Goal: Register for event/course

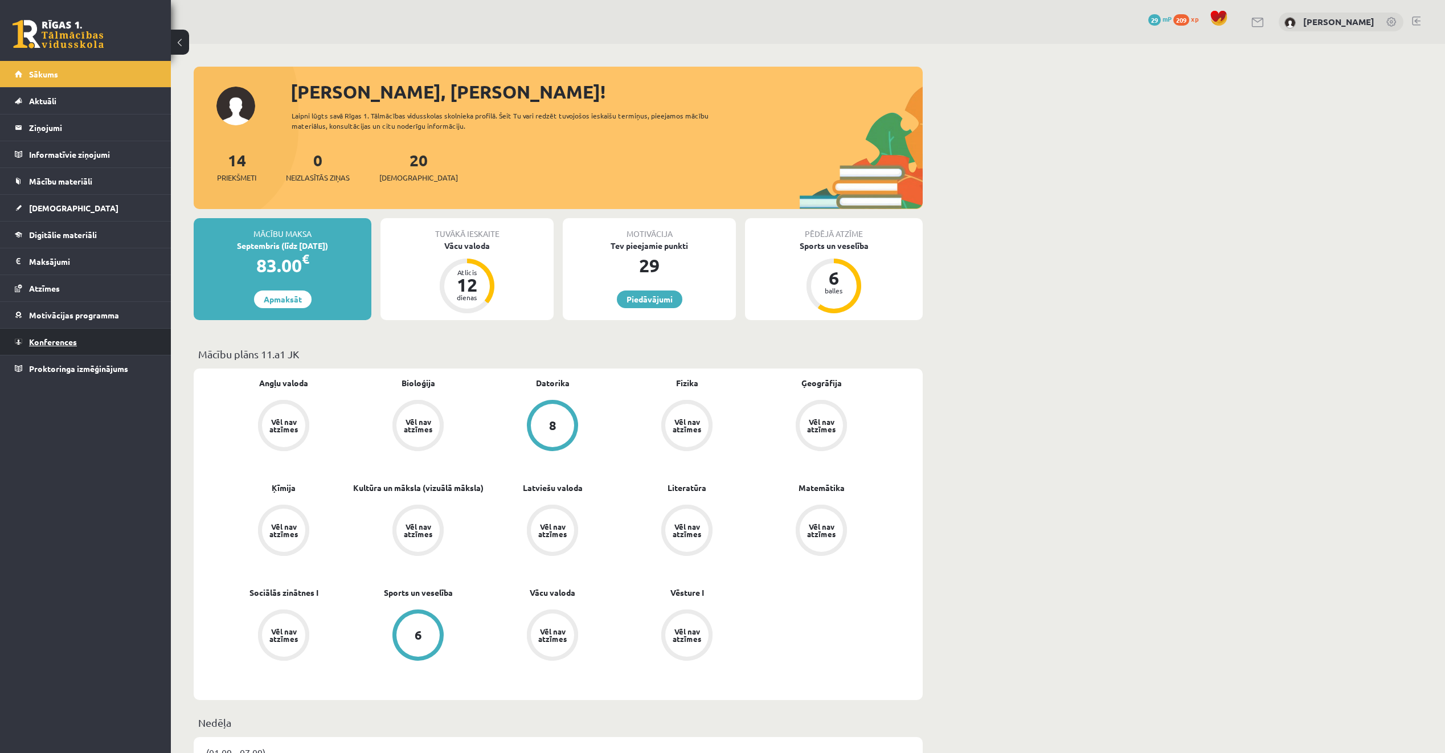
click at [72, 343] on span "Konferences" at bounding box center [53, 342] width 48 height 10
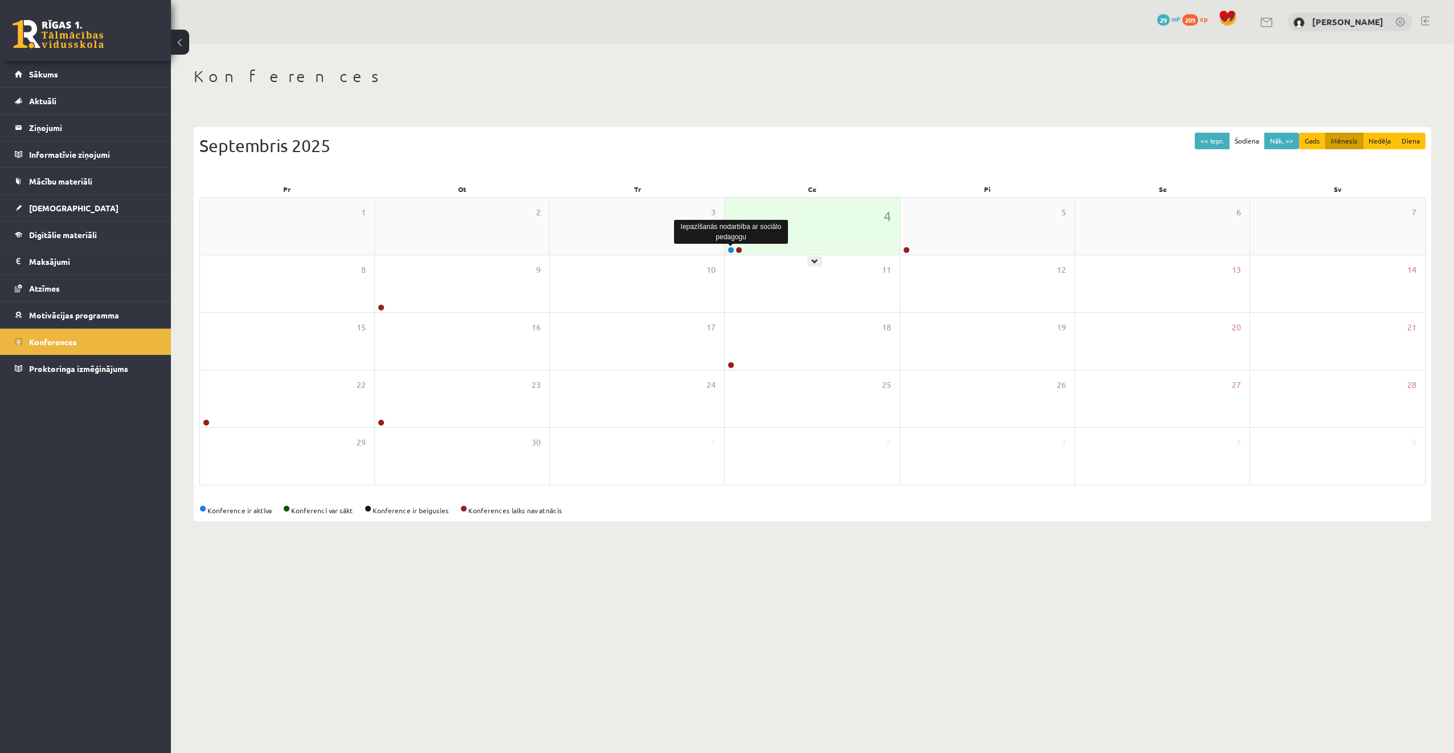
click at [729, 251] on link at bounding box center [730, 250] width 7 height 7
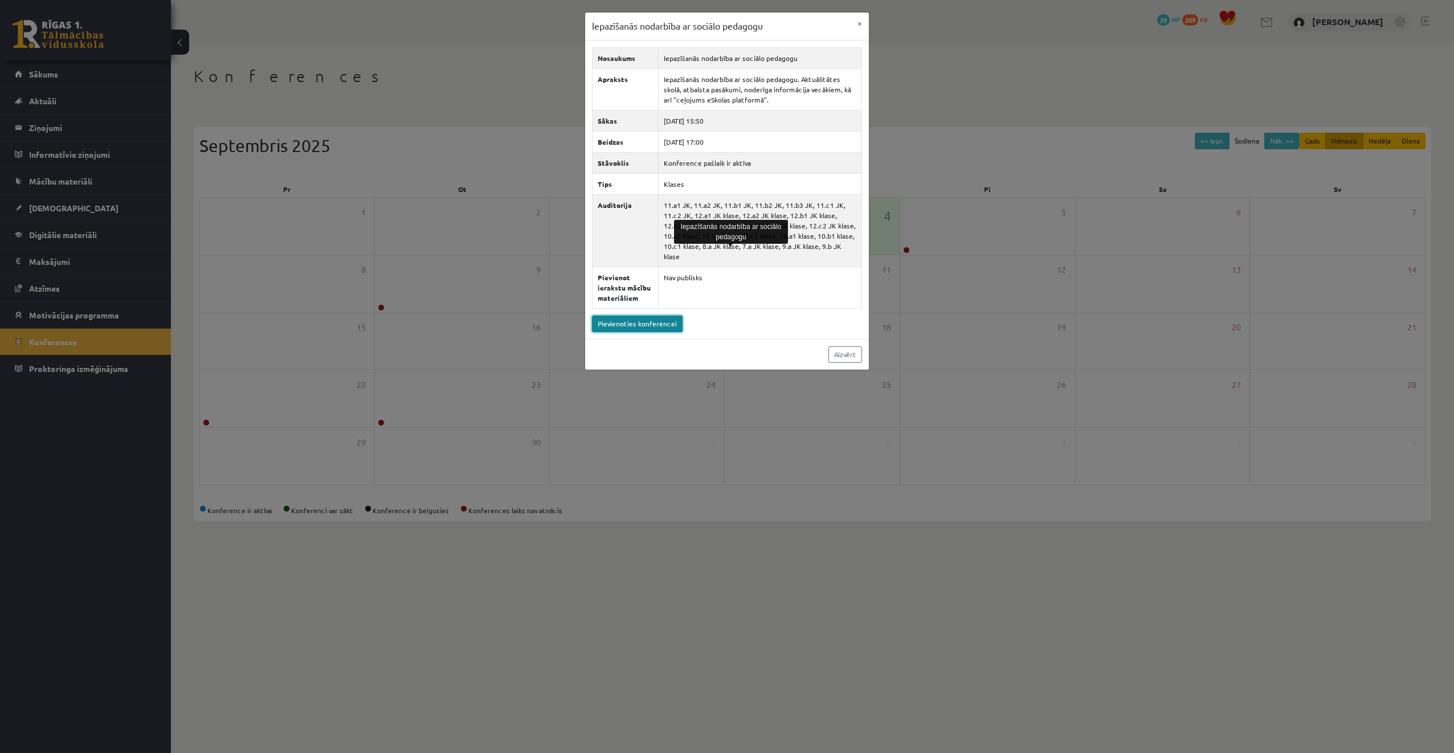
click at [647, 317] on link "Pievienoties konferencei" at bounding box center [637, 324] width 91 height 17
click at [260, 64] on div "Iepazīšanās nodarbība ar sociālo pedagogu × Nosaukums Iepazīšanās nodarbība ar …" at bounding box center [727, 376] width 1454 height 753
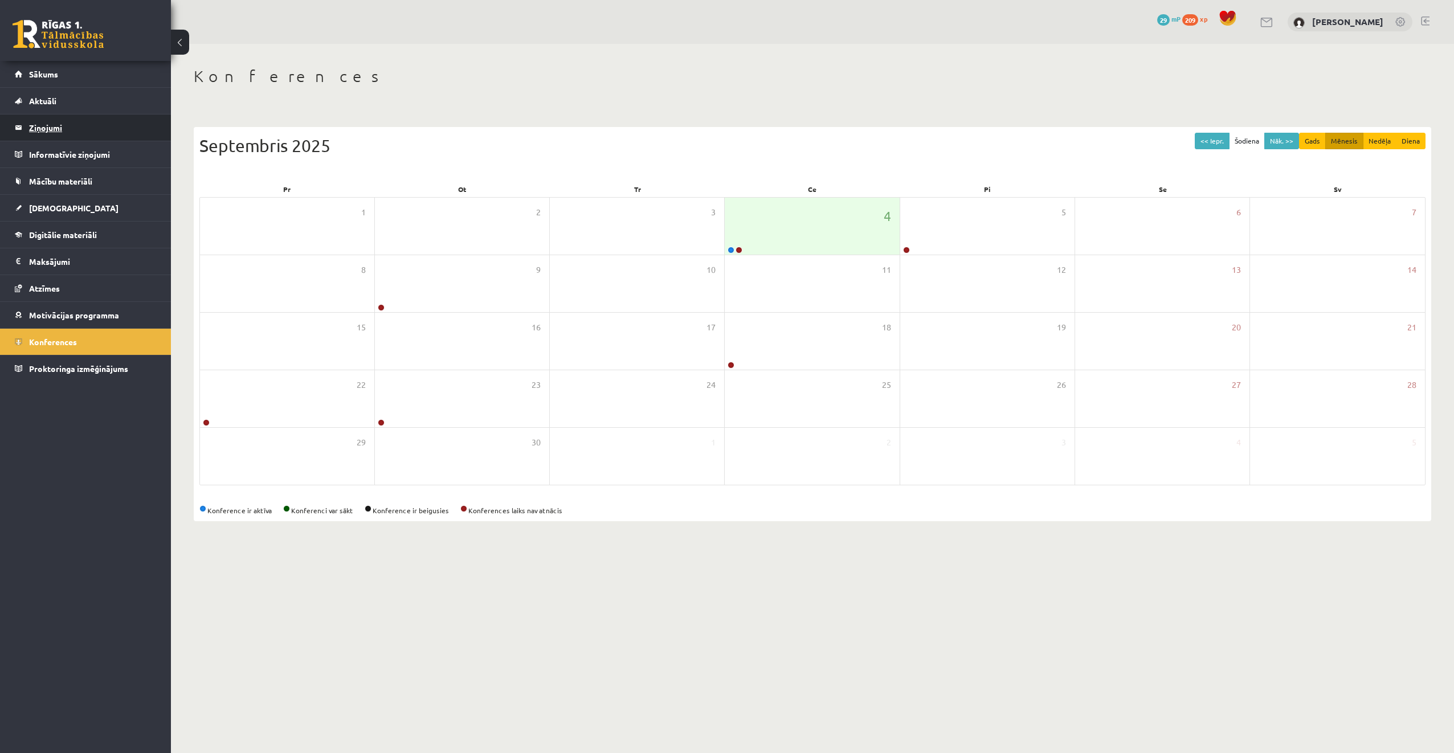
click at [103, 127] on legend "Ziņojumi 0" at bounding box center [93, 127] width 128 height 26
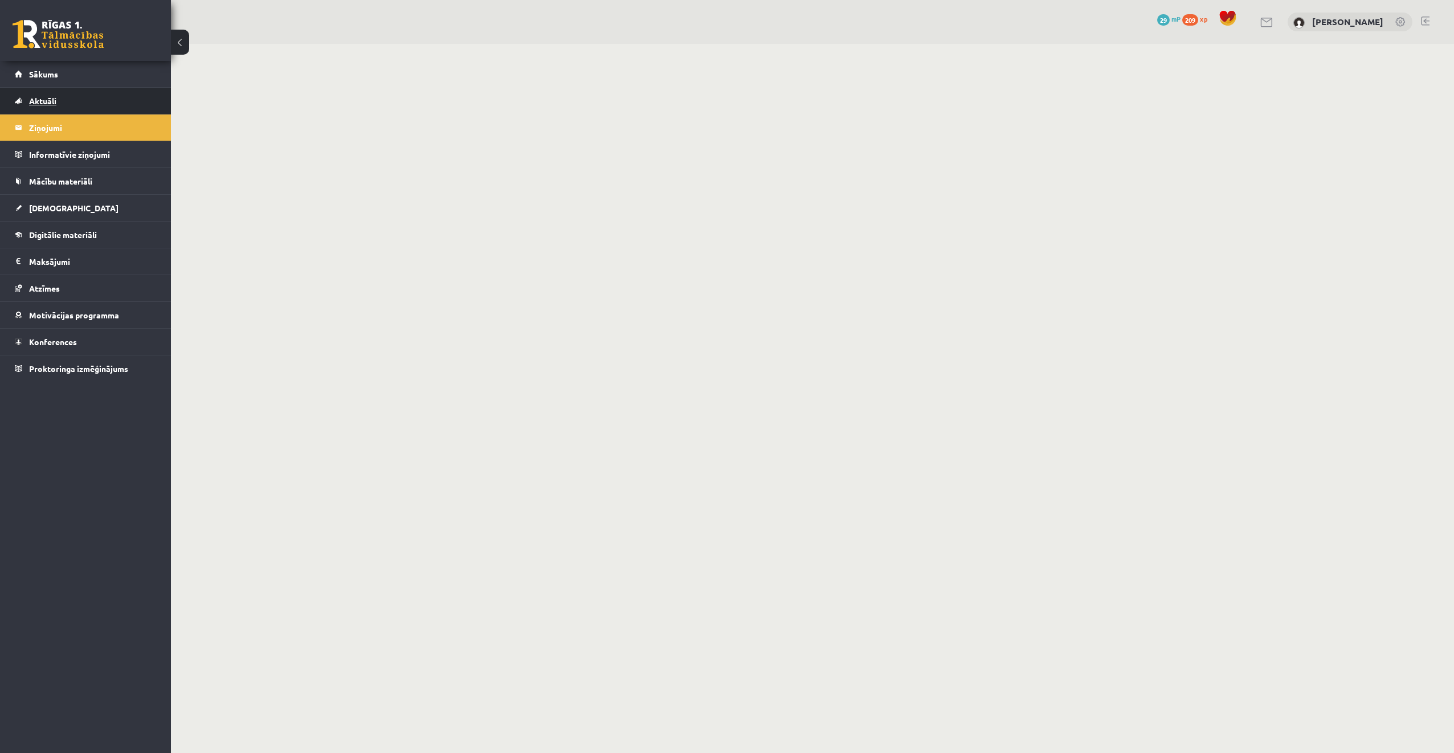
click at [95, 96] on link "Aktuāli" at bounding box center [86, 101] width 142 height 26
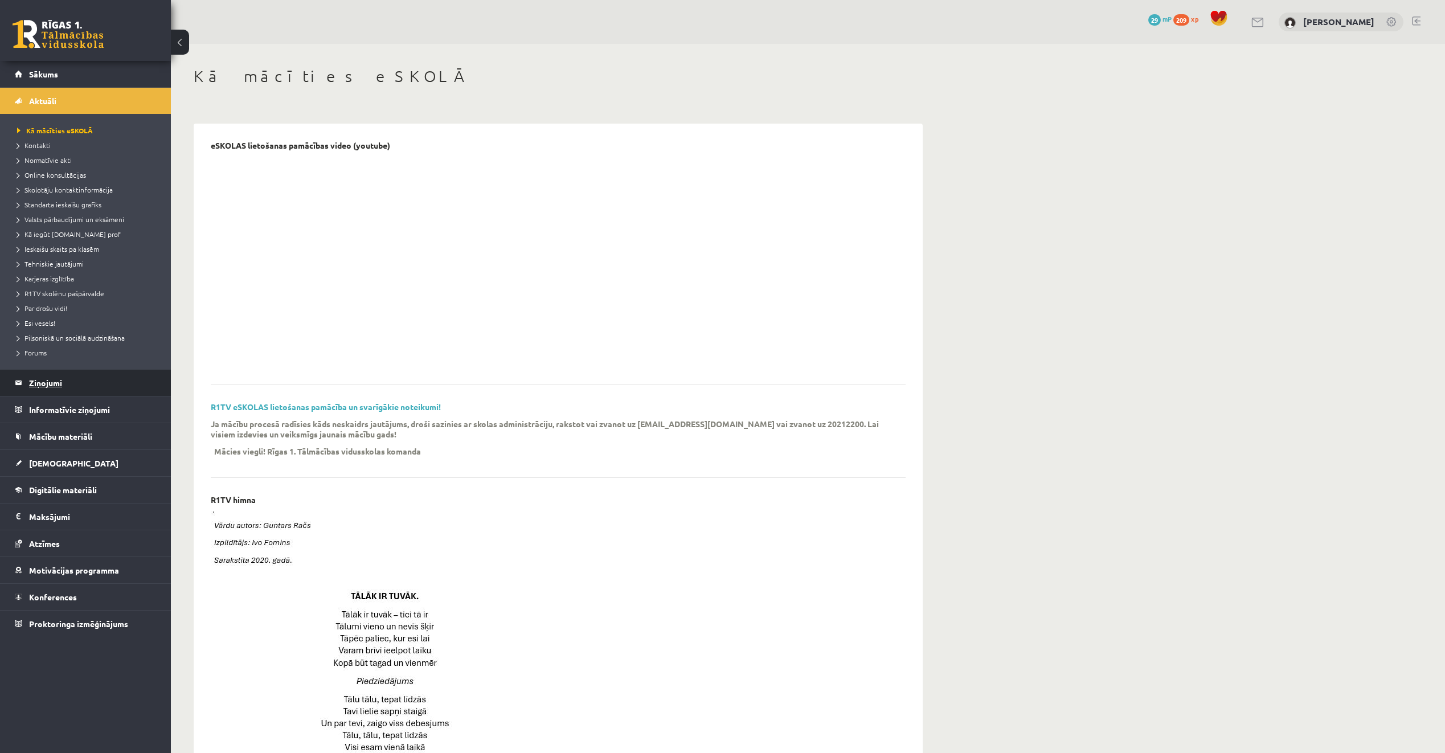
click at [80, 377] on legend "Ziņojumi 0" at bounding box center [93, 383] width 128 height 26
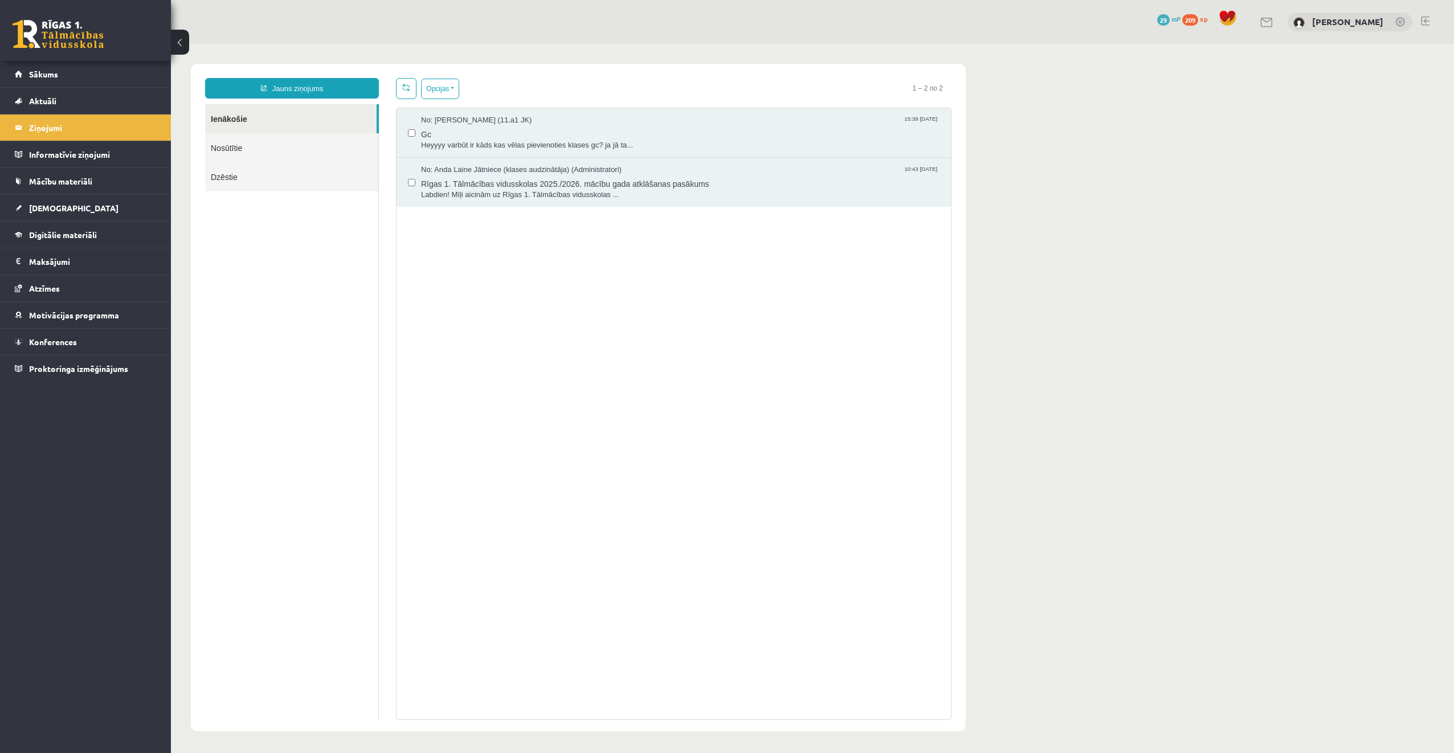
click at [253, 142] on link "Nosūtītie" at bounding box center [291, 147] width 173 height 29
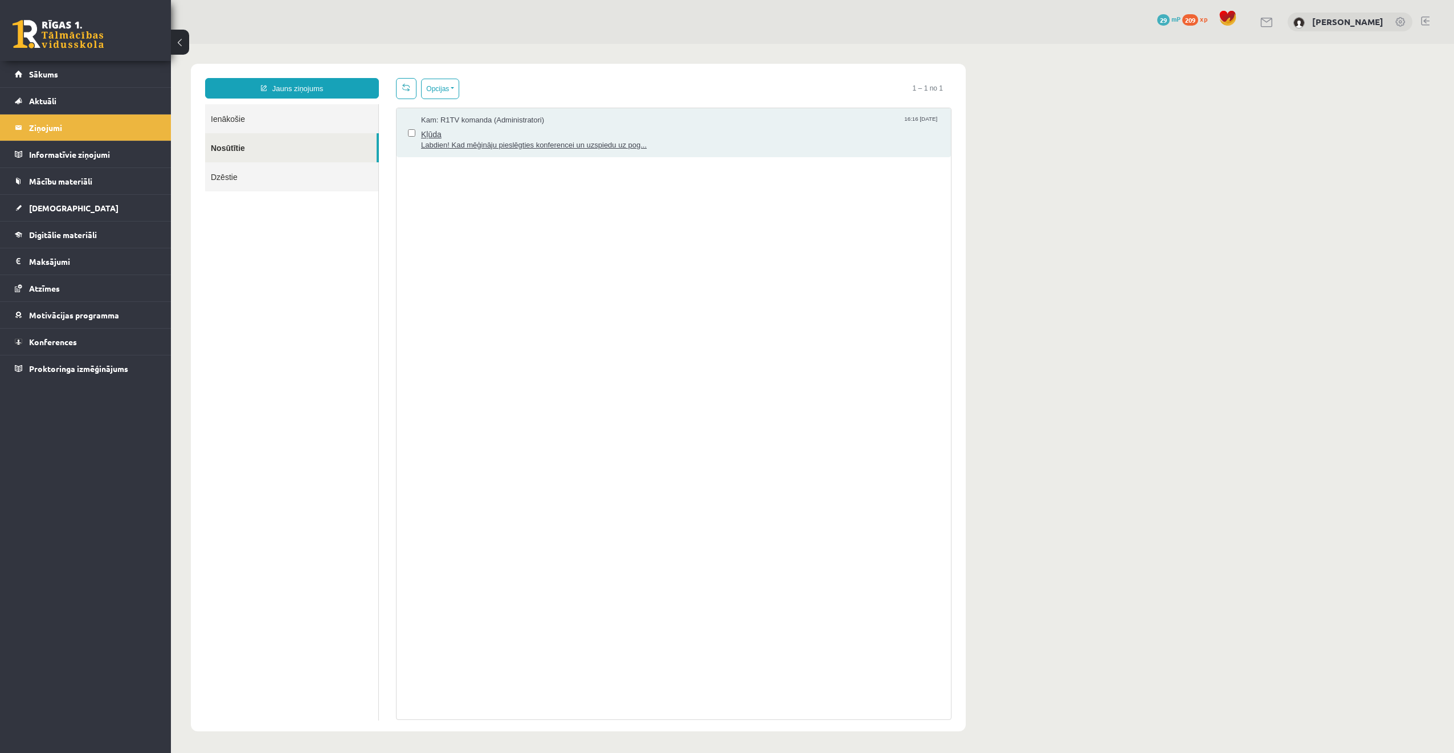
click at [694, 134] on span "Kļūda" at bounding box center [680, 133] width 518 height 14
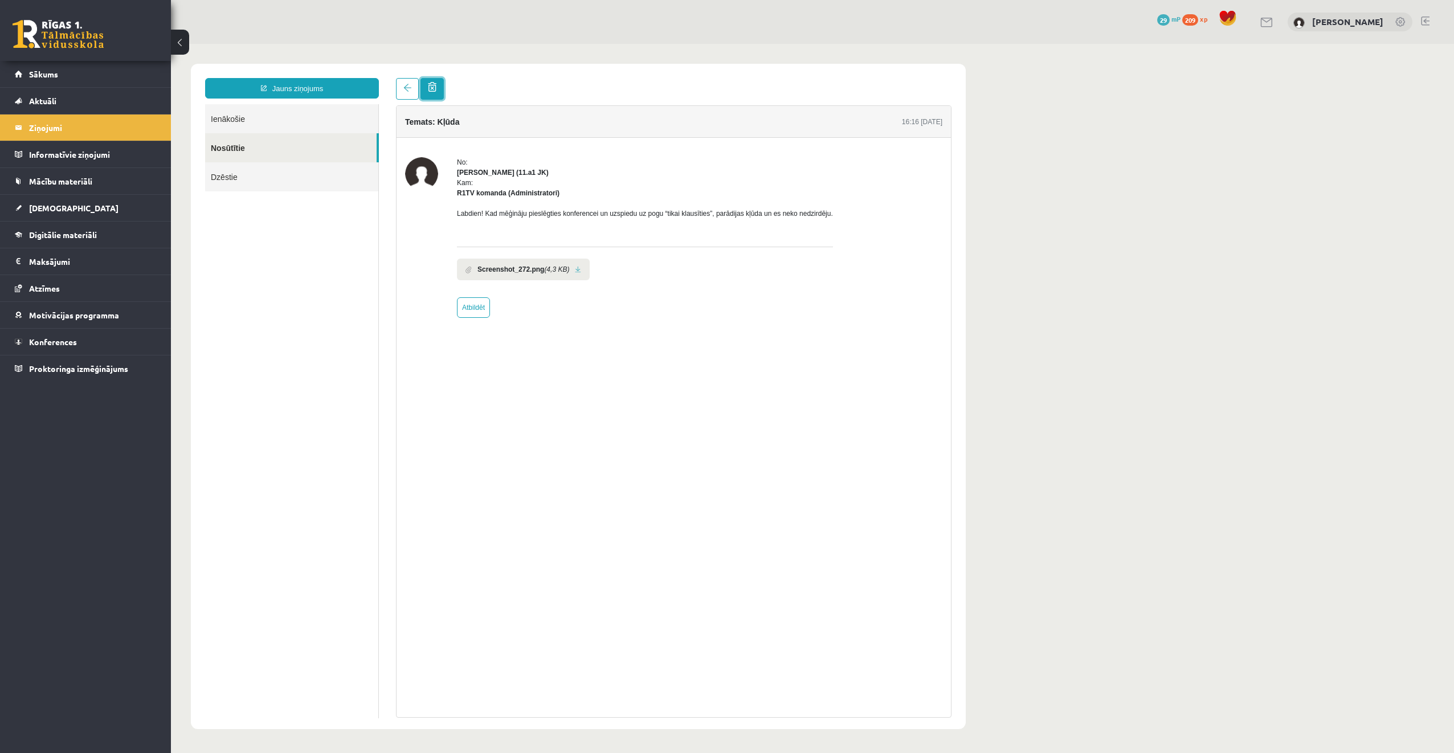
click at [437, 93] on link at bounding box center [431, 89] width 23 height 22
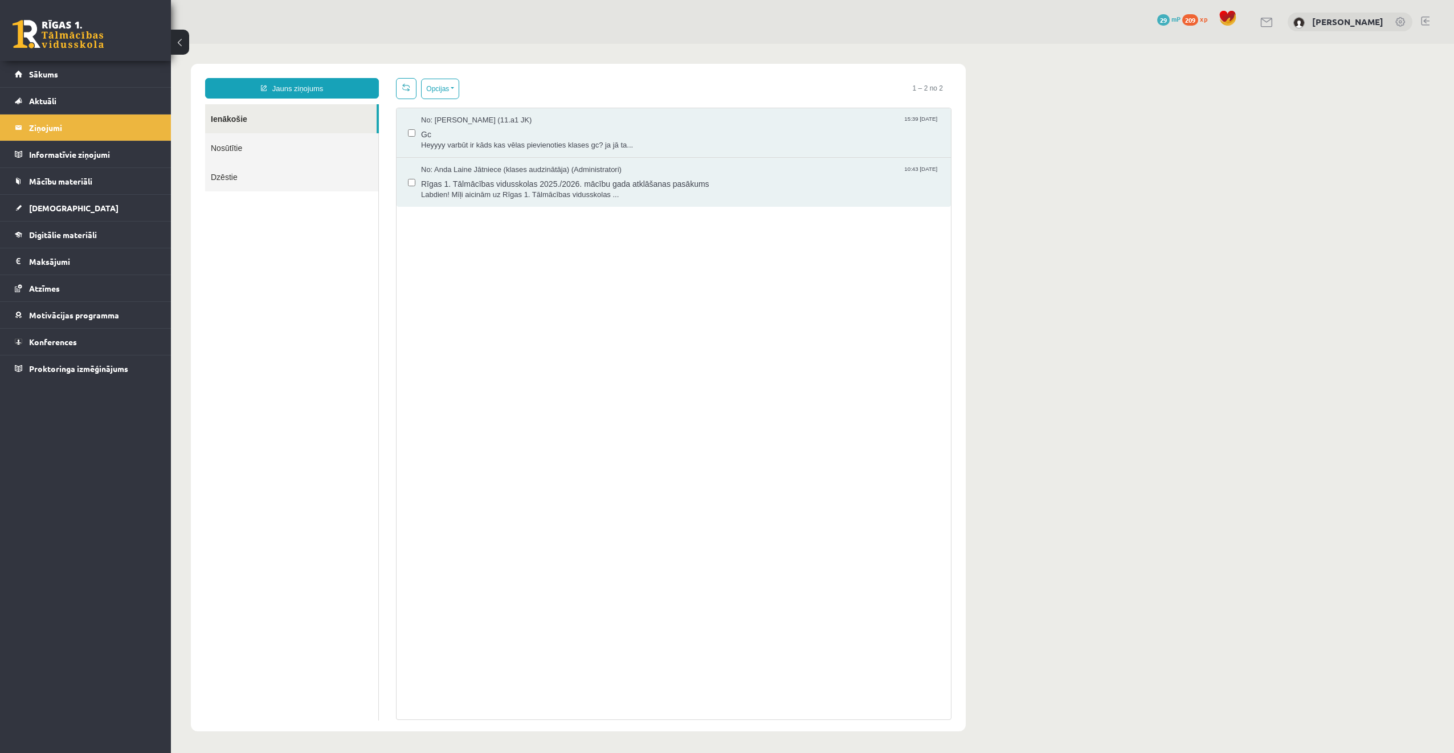
click at [284, 138] on link "Nosūtītie" at bounding box center [291, 147] width 173 height 29
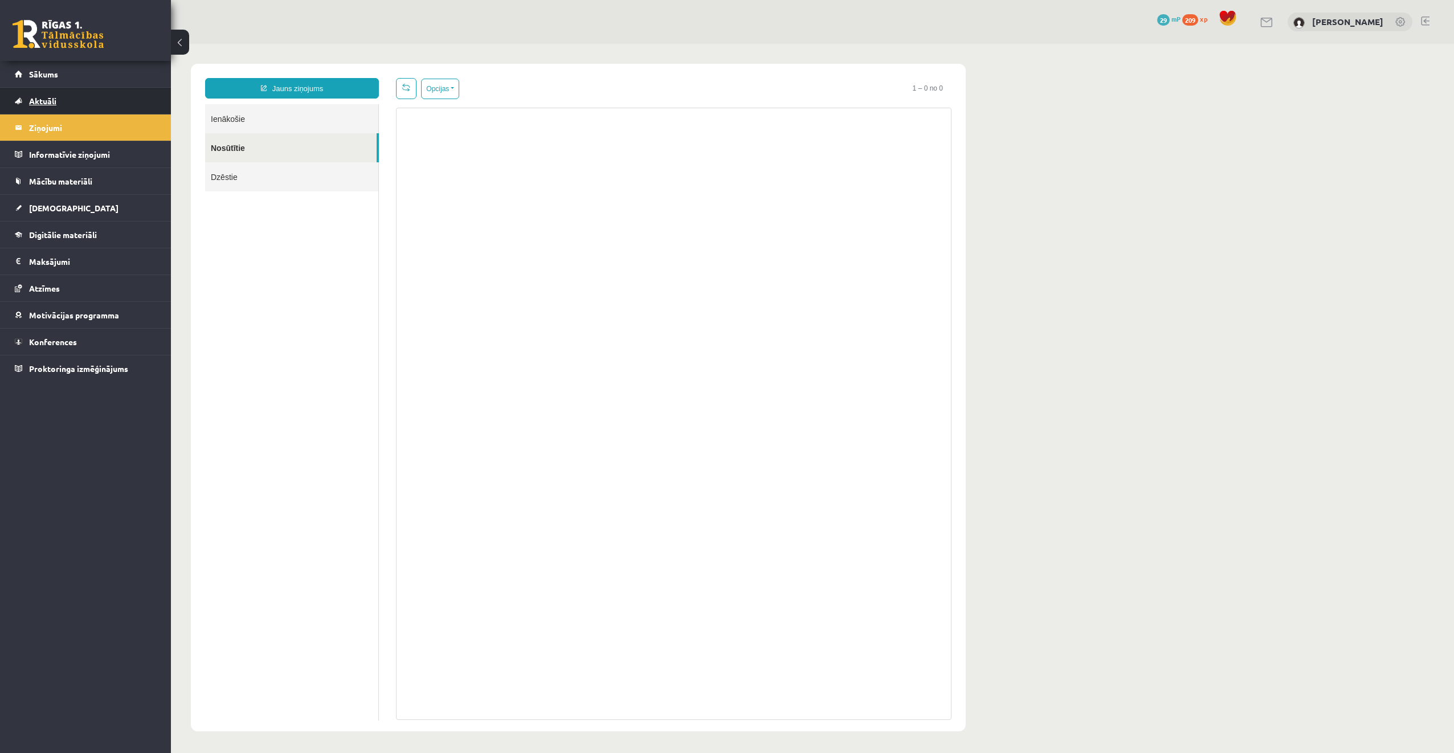
click at [55, 95] on link "Aktuāli" at bounding box center [86, 101] width 142 height 26
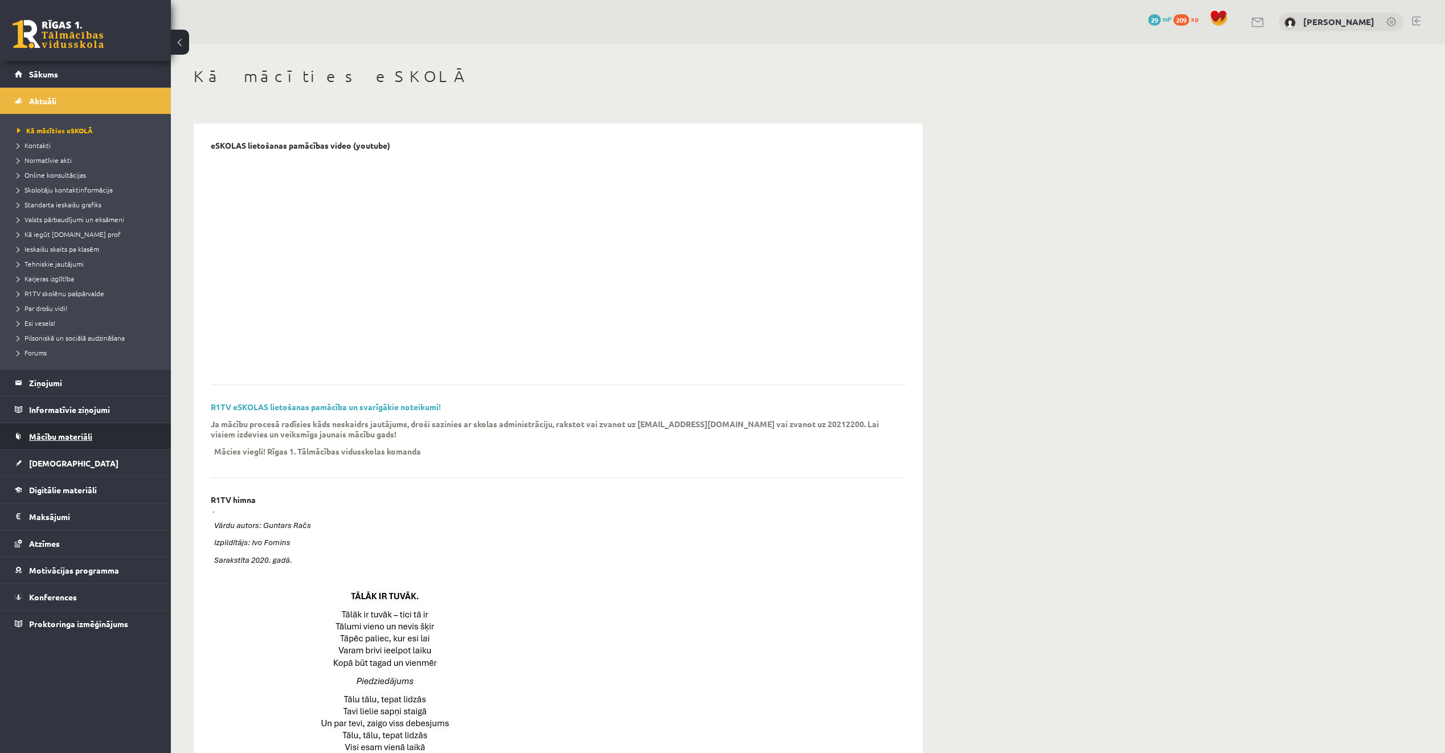
click at [76, 447] on link "Mācību materiāli" at bounding box center [86, 436] width 142 height 26
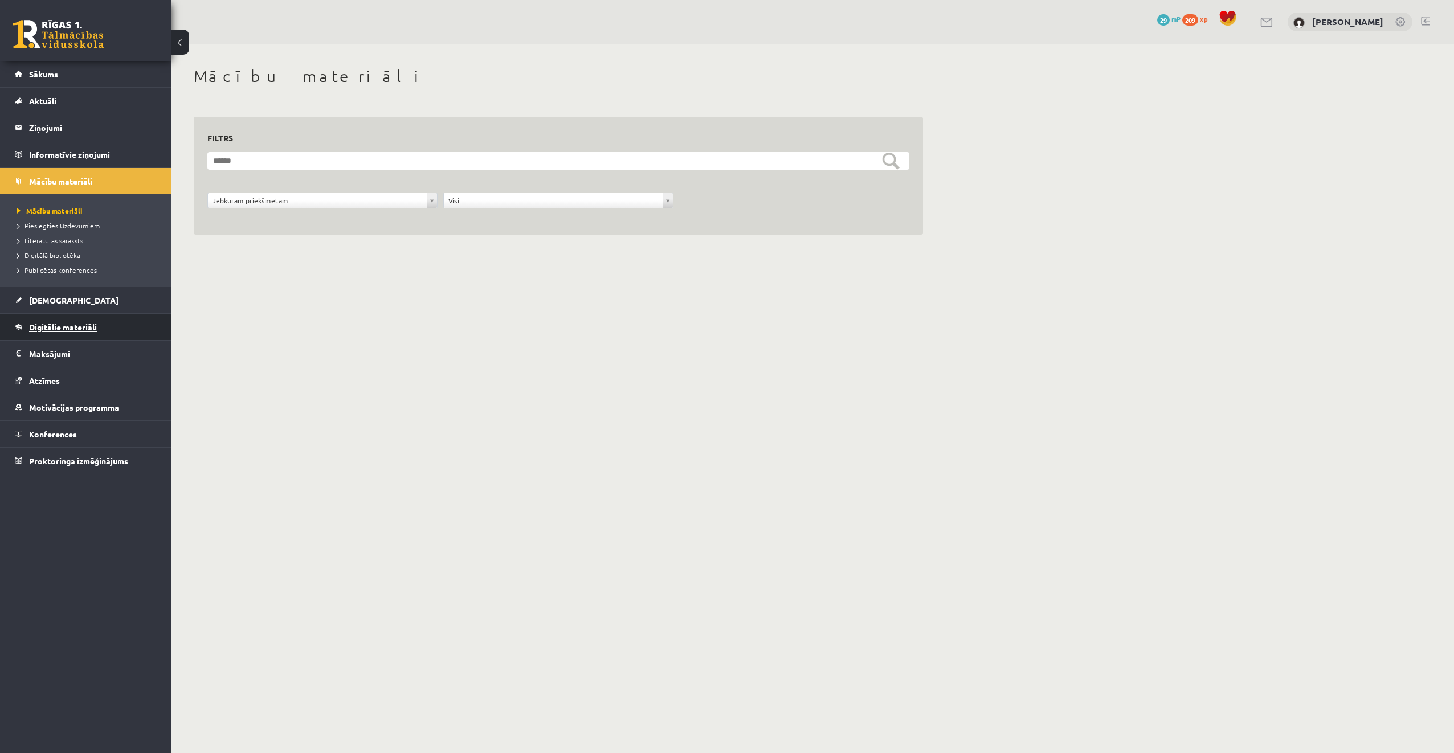
click at [80, 324] on span "Digitālie materiāli" at bounding box center [63, 327] width 68 height 10
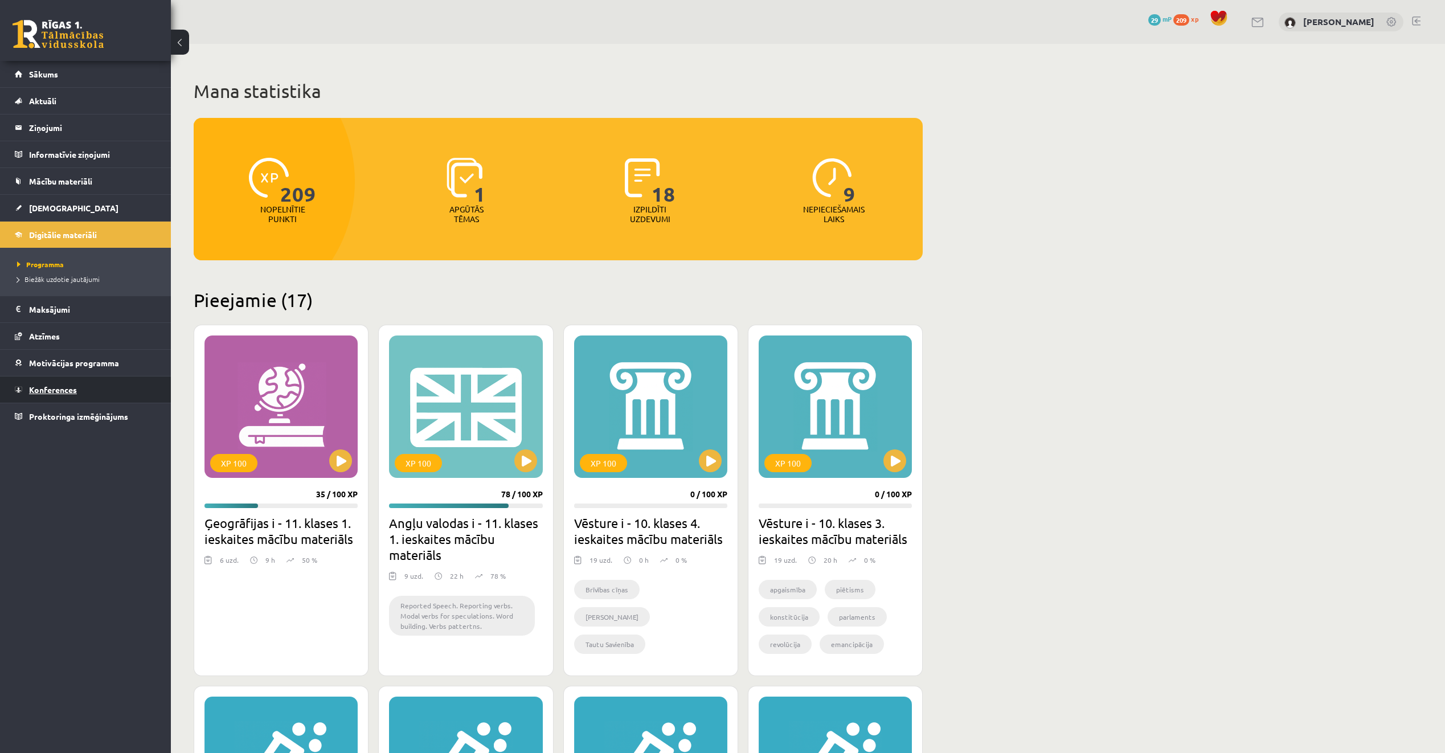
click at [73, 398] on link "Konferences" at bounding box center [86, 390] width 142 height 26
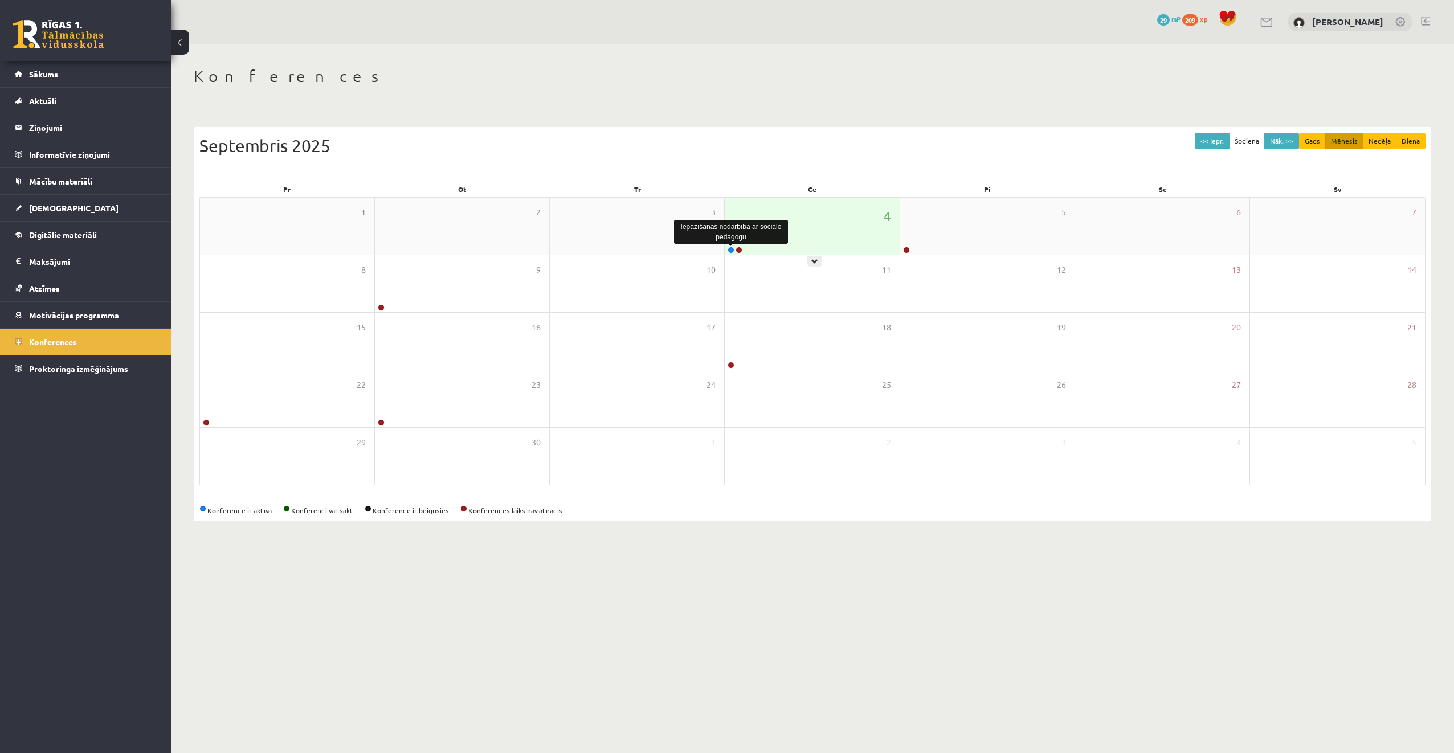
click at [729, 249] on link at bounding box center [730, 250] width 7 height 7
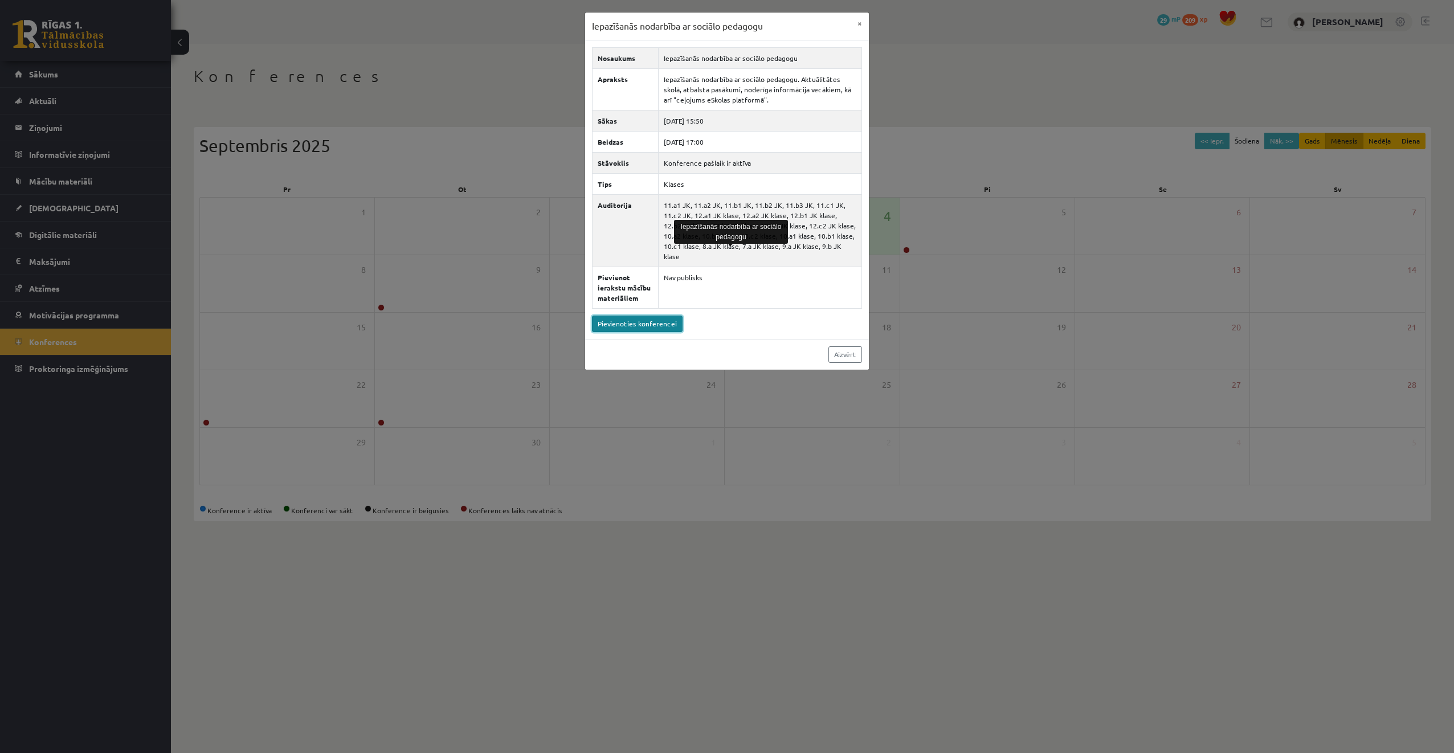
click at [623, 316] on link "Pievienoties konferencei" at bounding box center [637, 324] width 91 height 17
click at [1205, 597] on div "Iepazīšanās nodarbība ar sociālo pedagogu × Nosaukums Iepazīšanās nodarbība ar …" at bounding box center [727, 376] width 1454 height 753
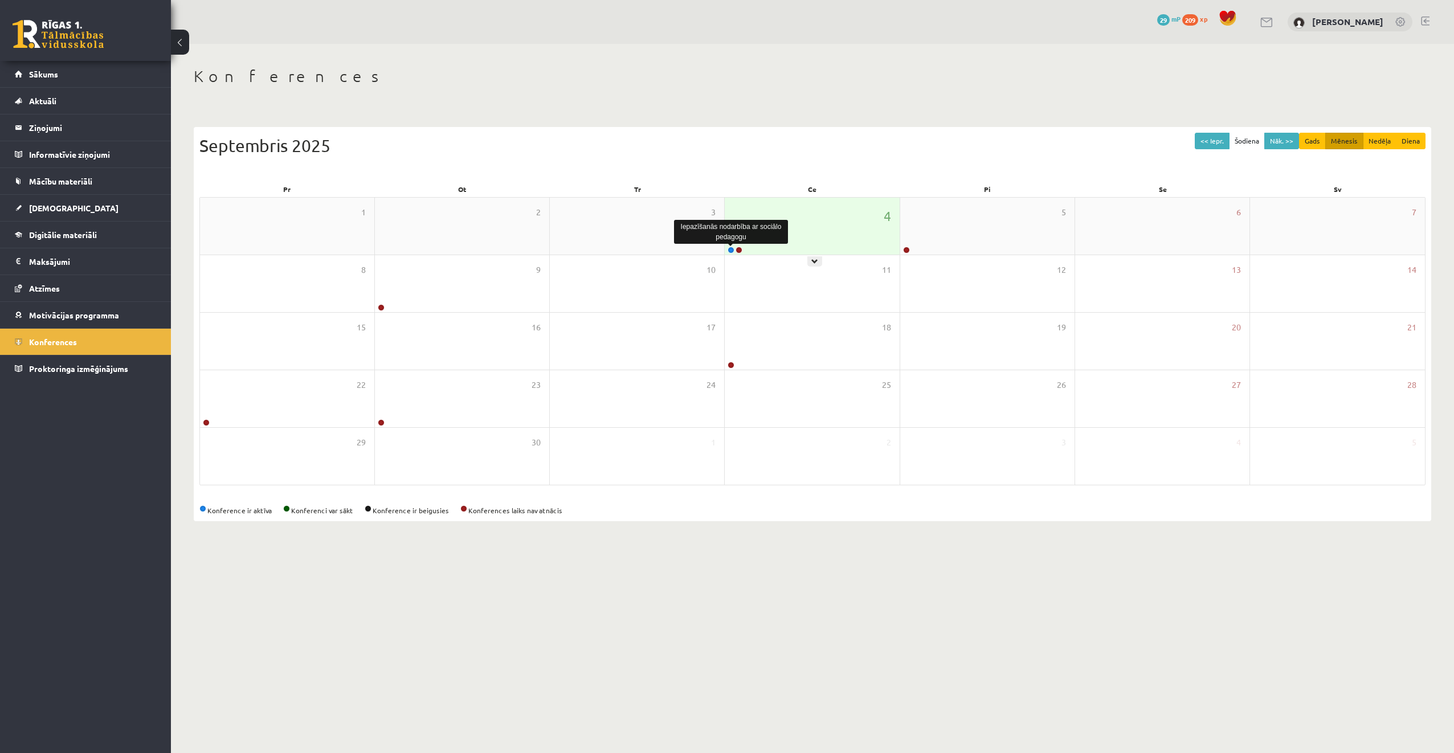
click at [733, 248] on link at bounding box center [730, 250] width 7 height 7
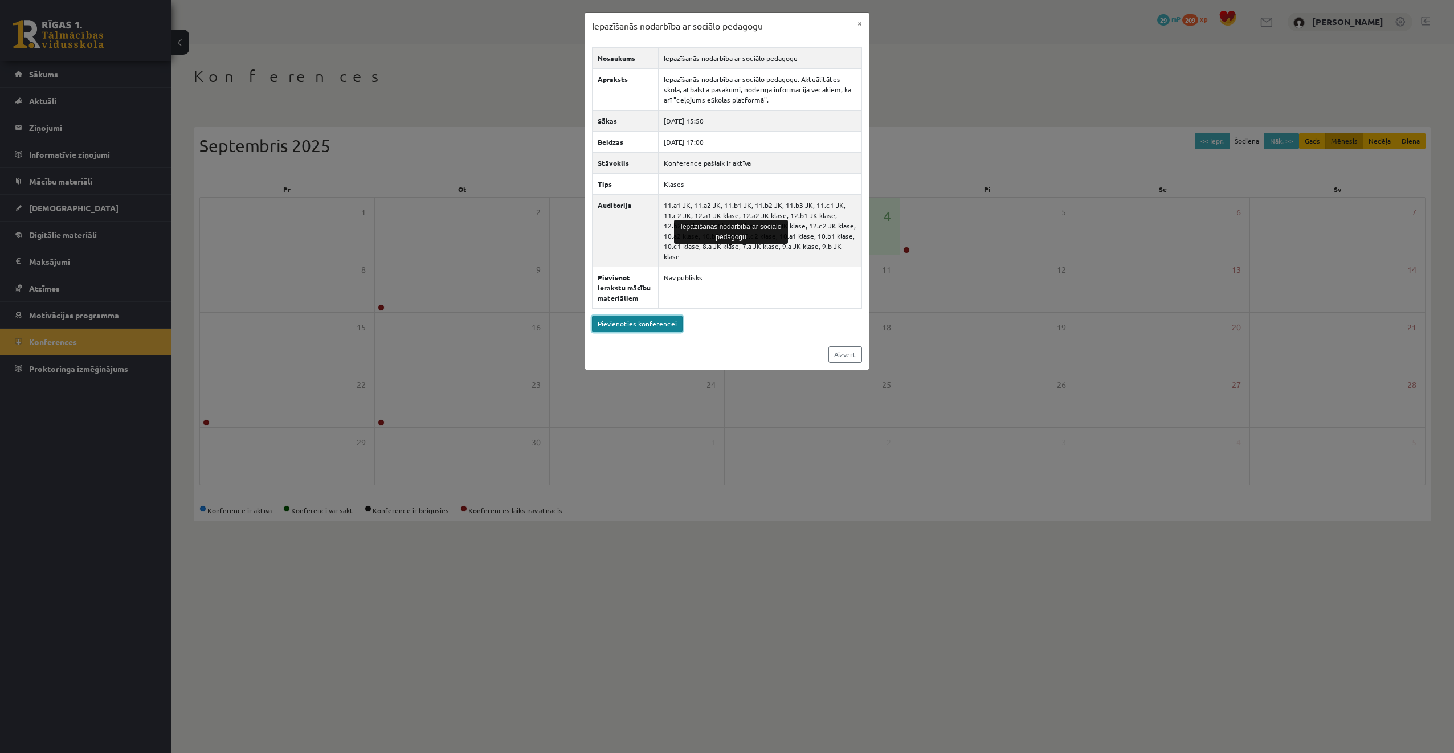
click at [655, 316] on link "Pievienoties konferencei" at bounding box center [637, 324] width 91 height 17
click at [858, 24] on button "×" at bounding box center [859, 24] width 18 height 22
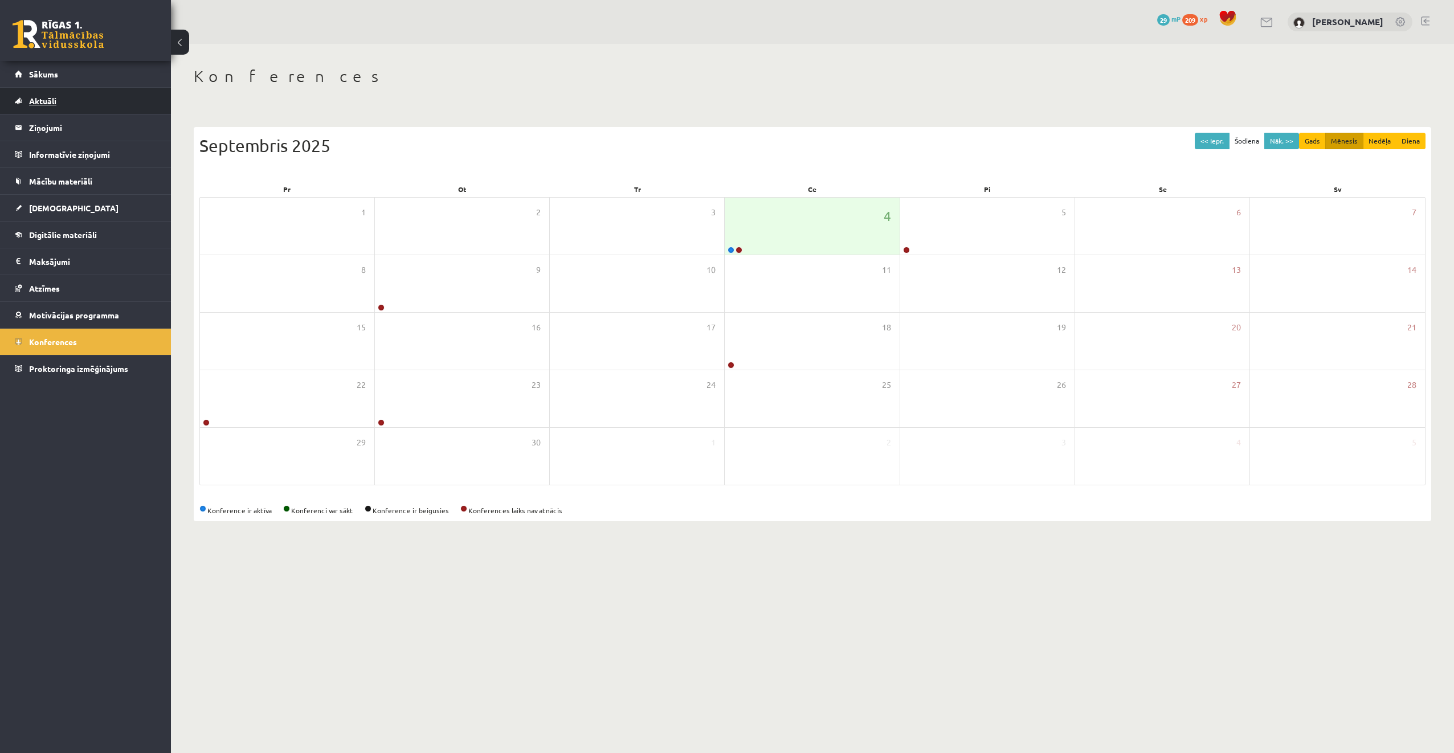
click at [84, 95] on link "Aktuāli" at bounding box center [86, 101] width 142 height 26
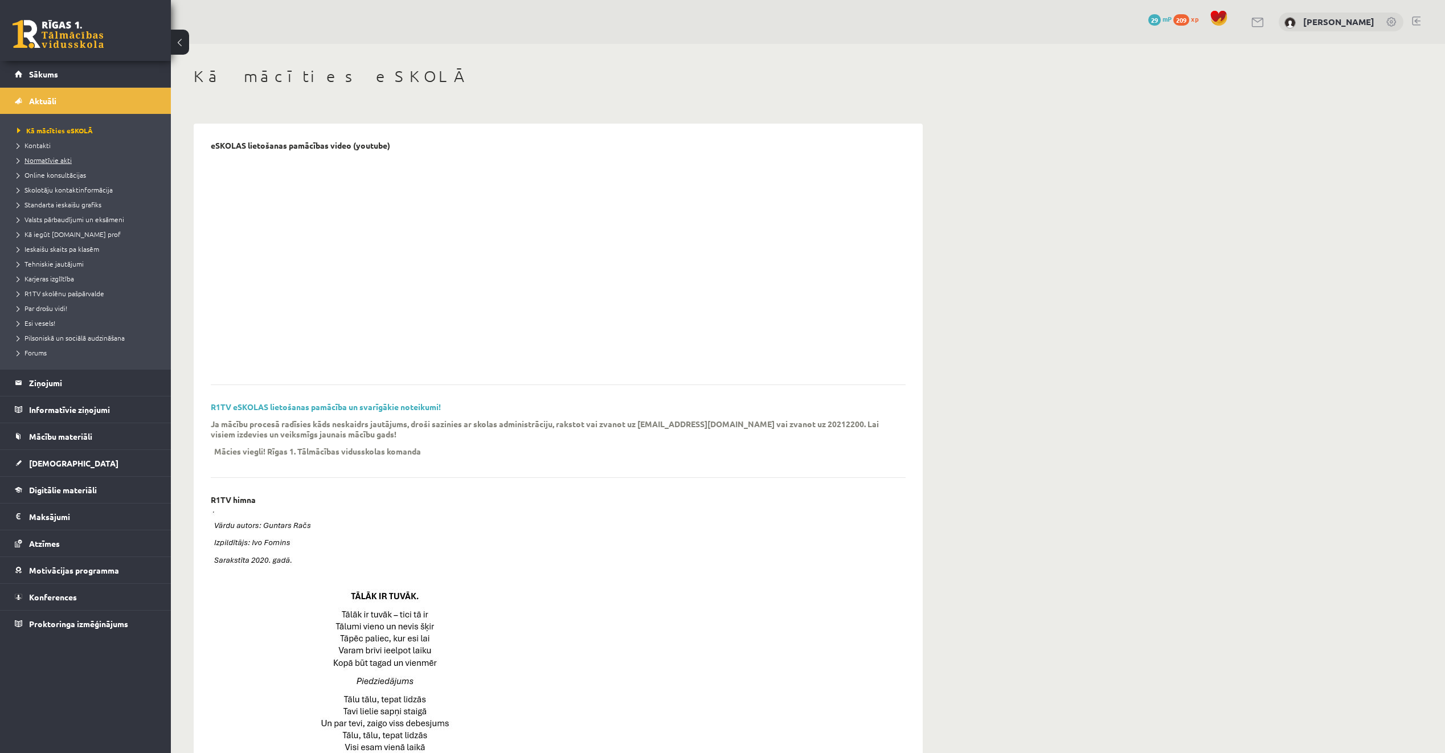
click at [59, 157] on span "Normatīvie akti" at bounding box center [44, 160] width 55 height 9
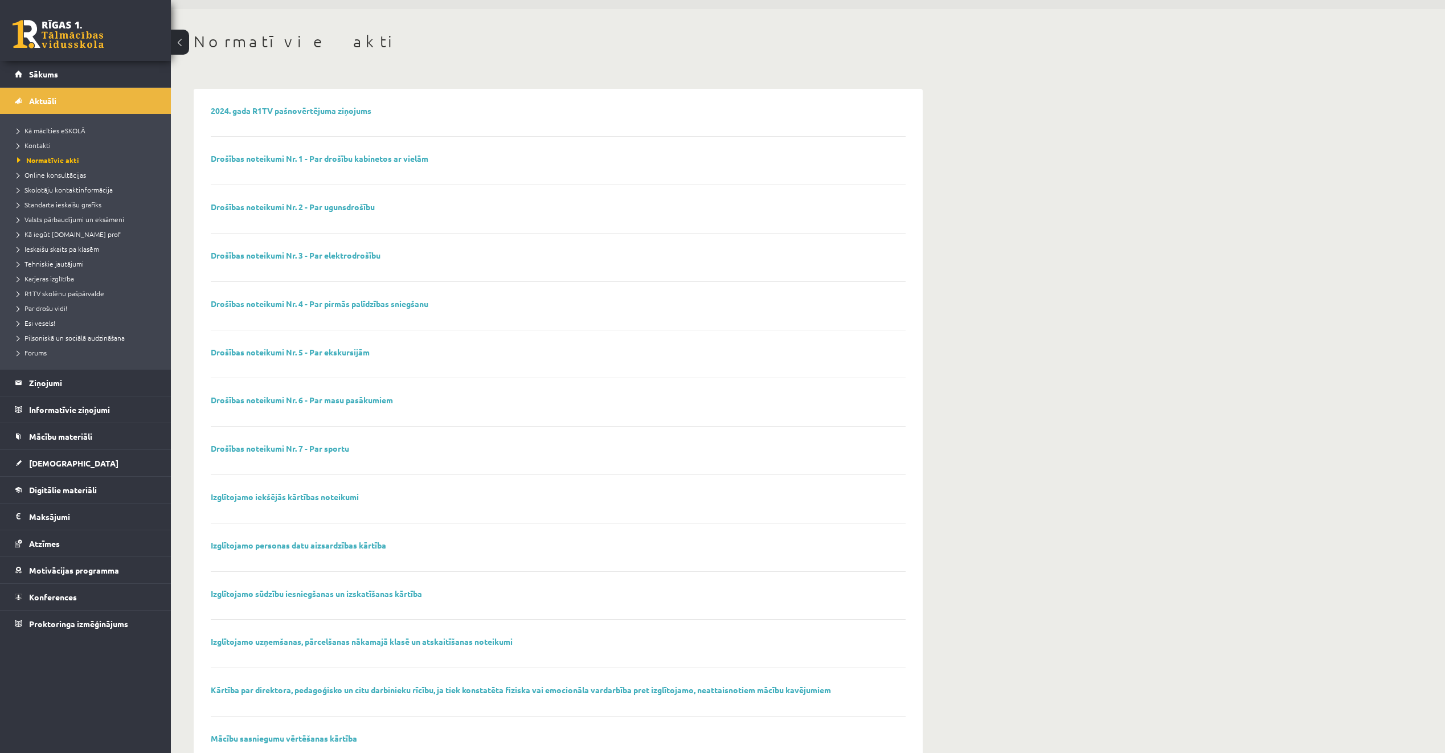
scroll to position [11, 0]
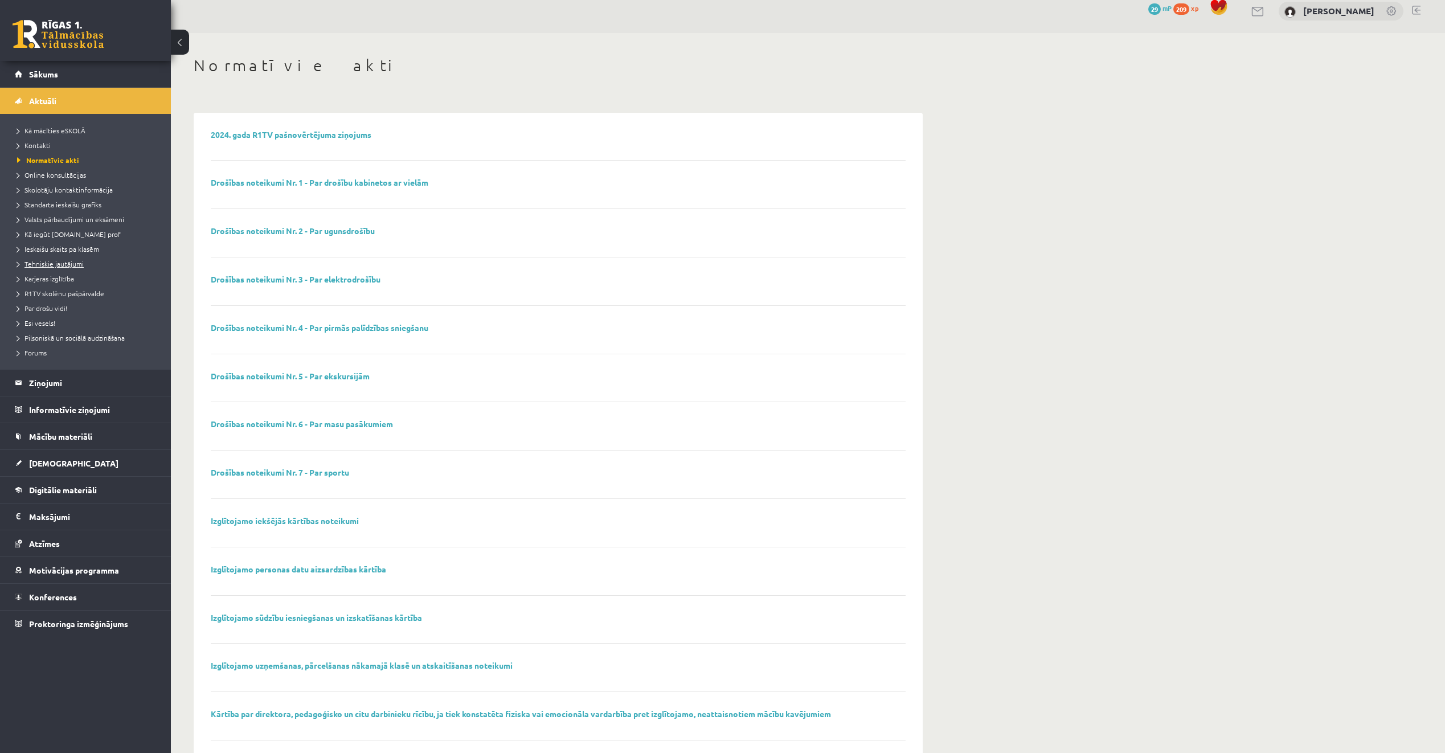
click at [63, 263] on span "Tehniskie jautājumi" at bounding box center [50, 263] width 67 height 9
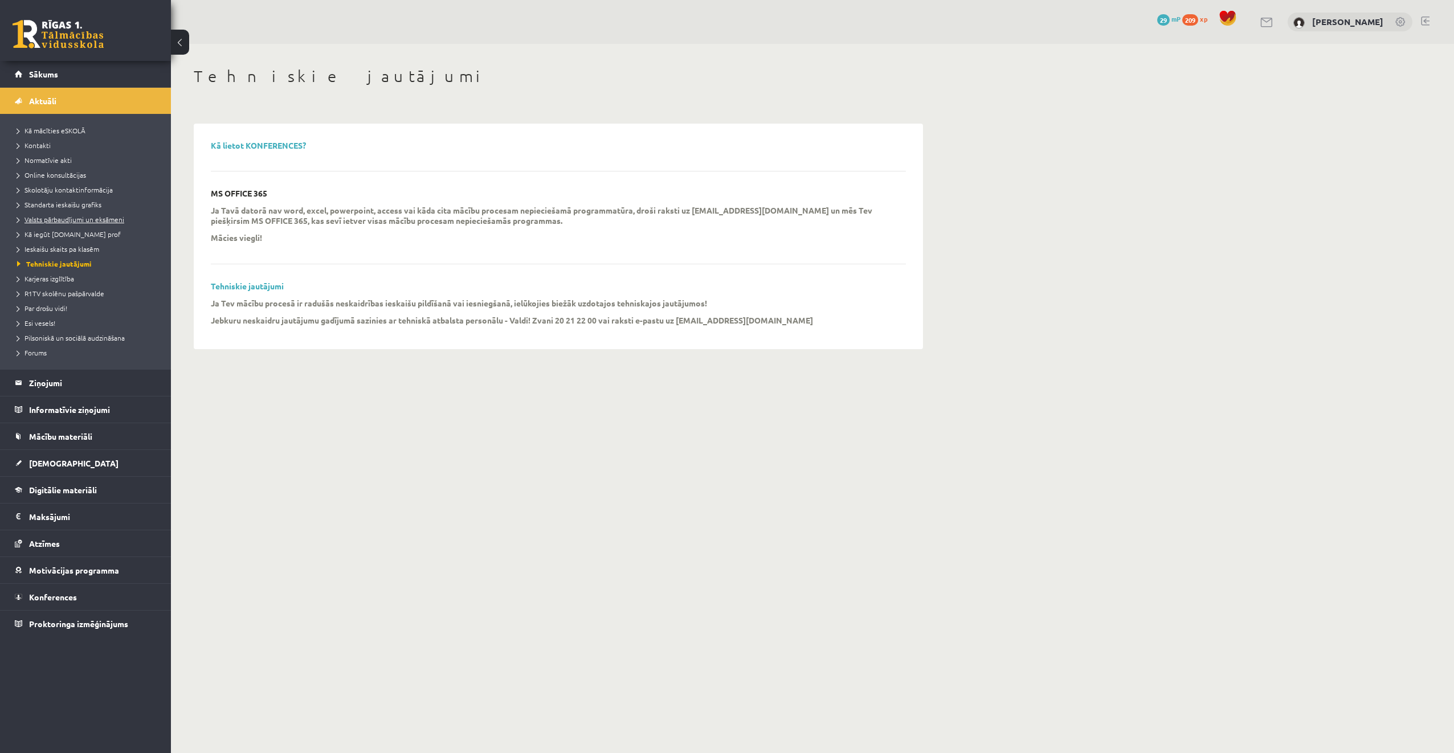
click at [87, 220] on span "Valsts pārbaudījumi un eksāmeni" at bounding box center [70, 219] width 107 height 9
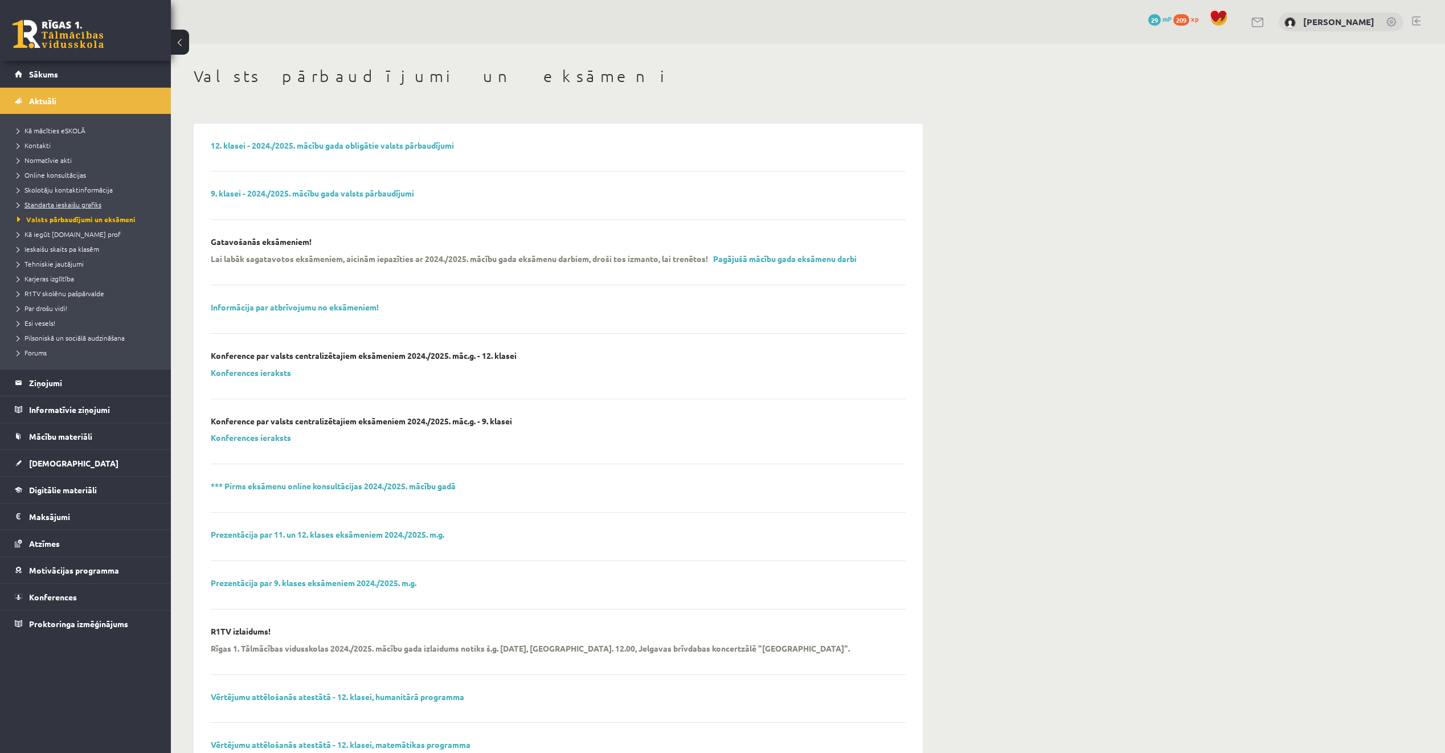
click at [79, 206] on span "Standarta ieskaišu grafiks" at bounding box center [59, 204] width 84 height 9
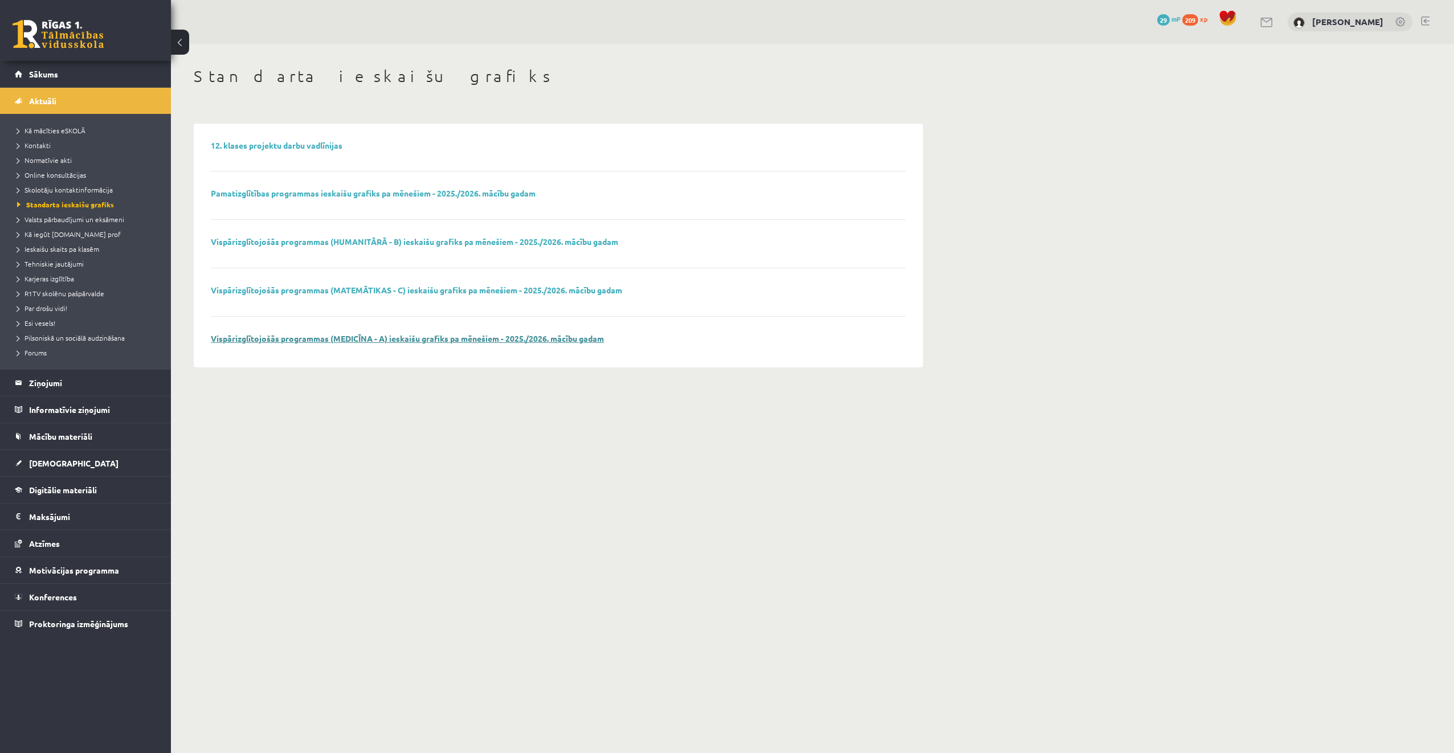
click at [273, 334] on link "Vispārizglītojošās programmas (MEDICĪNA - A) ieskaišu grafiks pa mēnešiem - 202…" at bounding box center [407, 338] width 393 height 10
click at [64, 158] on span "Normatīvie akti" at bounding box center [44, 160] width 55 height 9
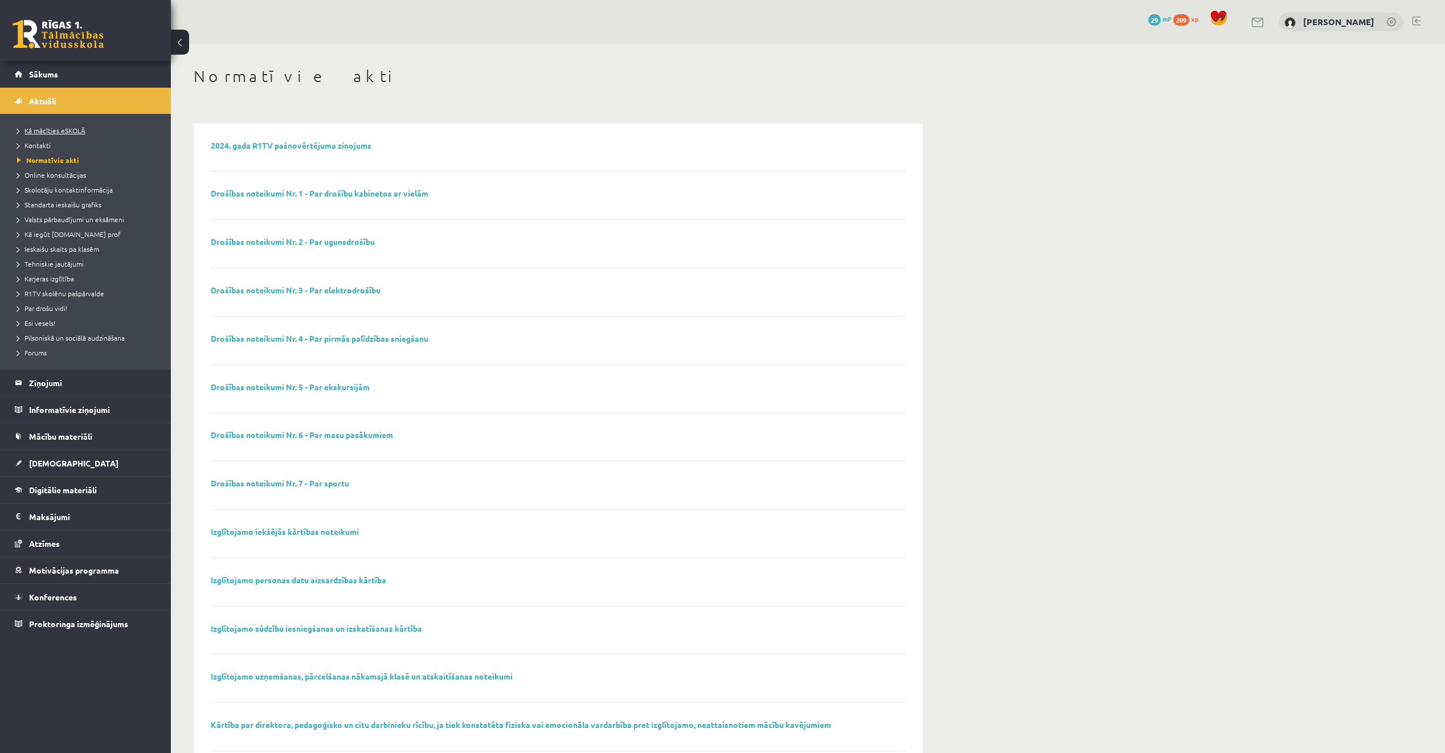
click at [62, 129] on span "Kā mācīties eSKOLĀ" at bounding box center [51, 130] width 68 height 9
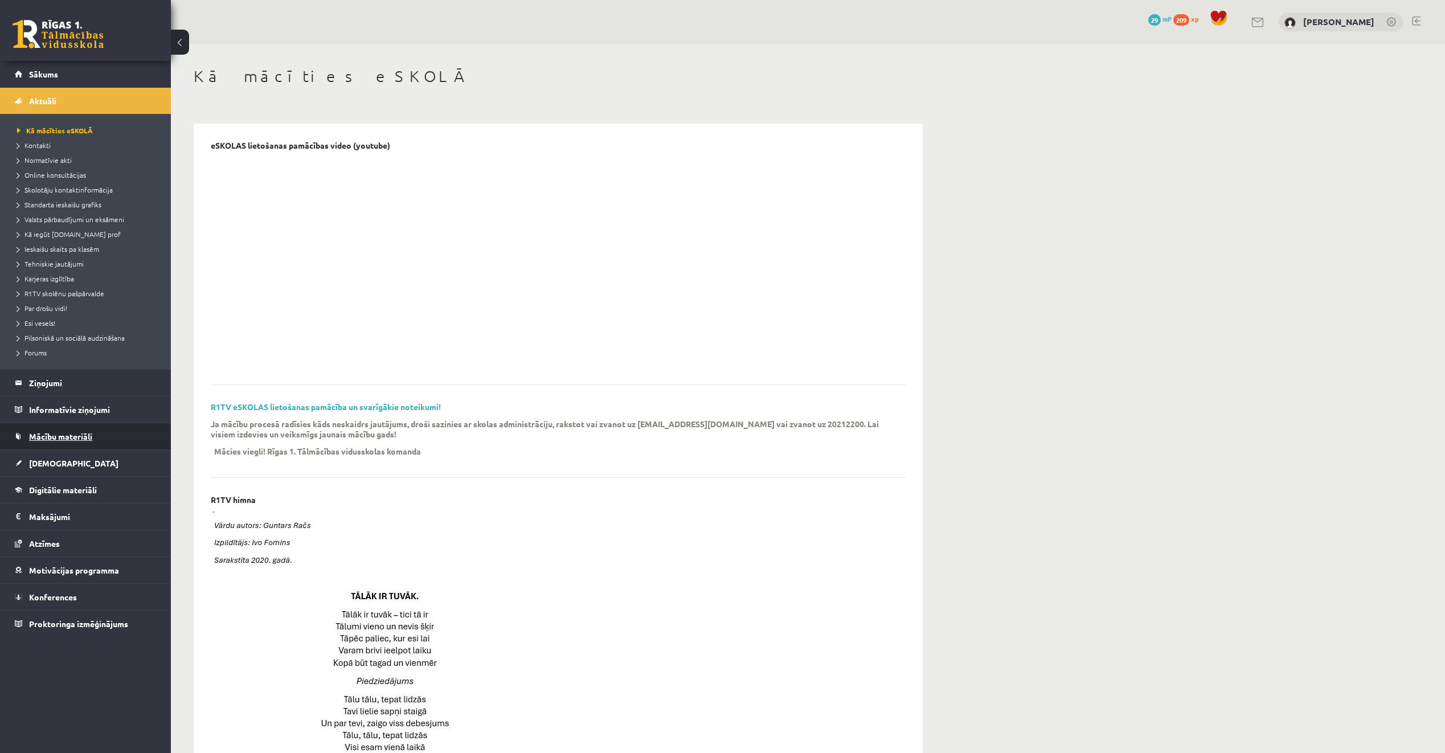
click at [66, 437] on span "Mācību materiāli" at bounding box center [60, 436] width 63 height 10
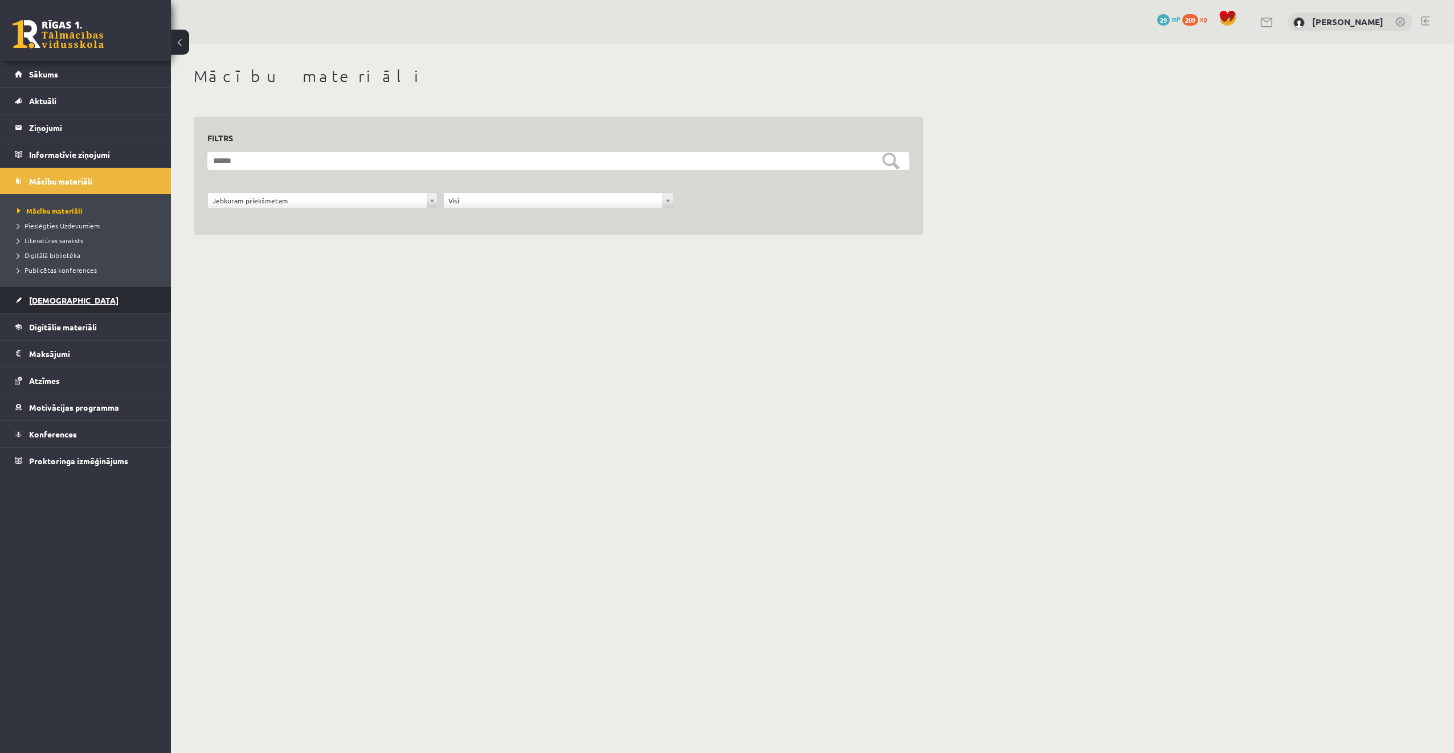
click at [67, 305] on link "[DEMOGRAPHIC_DATA]" at bounding box center [86, 300] width 142 height 26
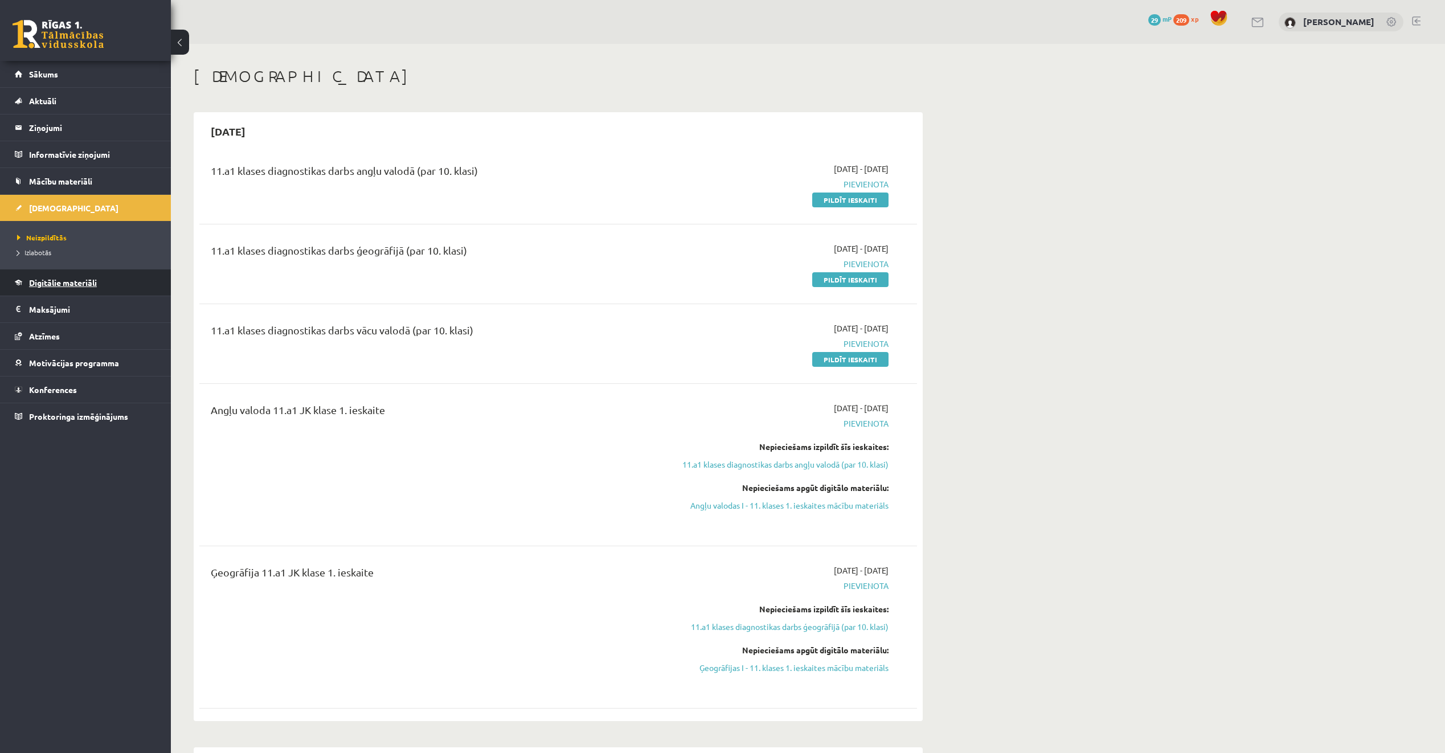
click at [50, 290] on link "Digitālie materiāli" at bounding box center [86, 282] width 142 height 26
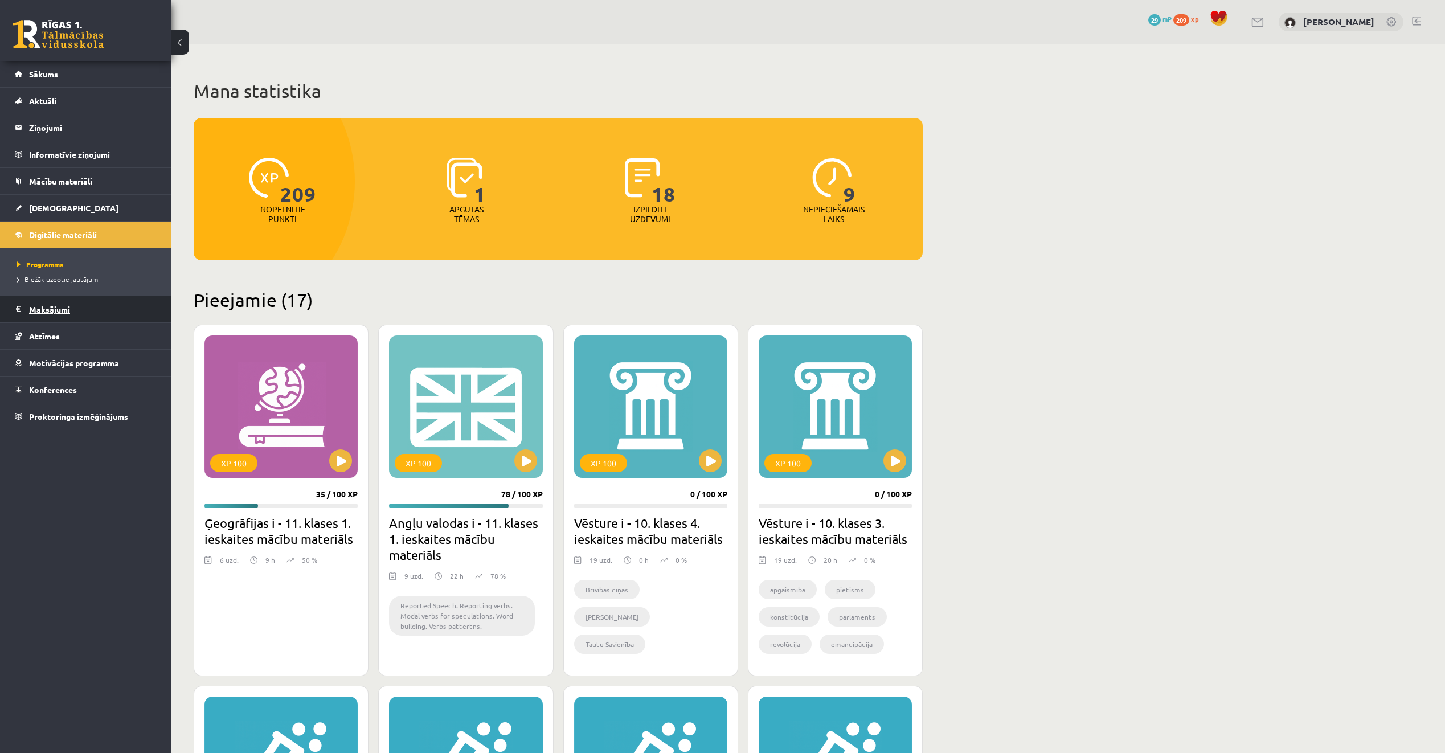
click at [47, 309] on legend "Maksājumi 0" at bounding box center [93, 309] width 128 height 26
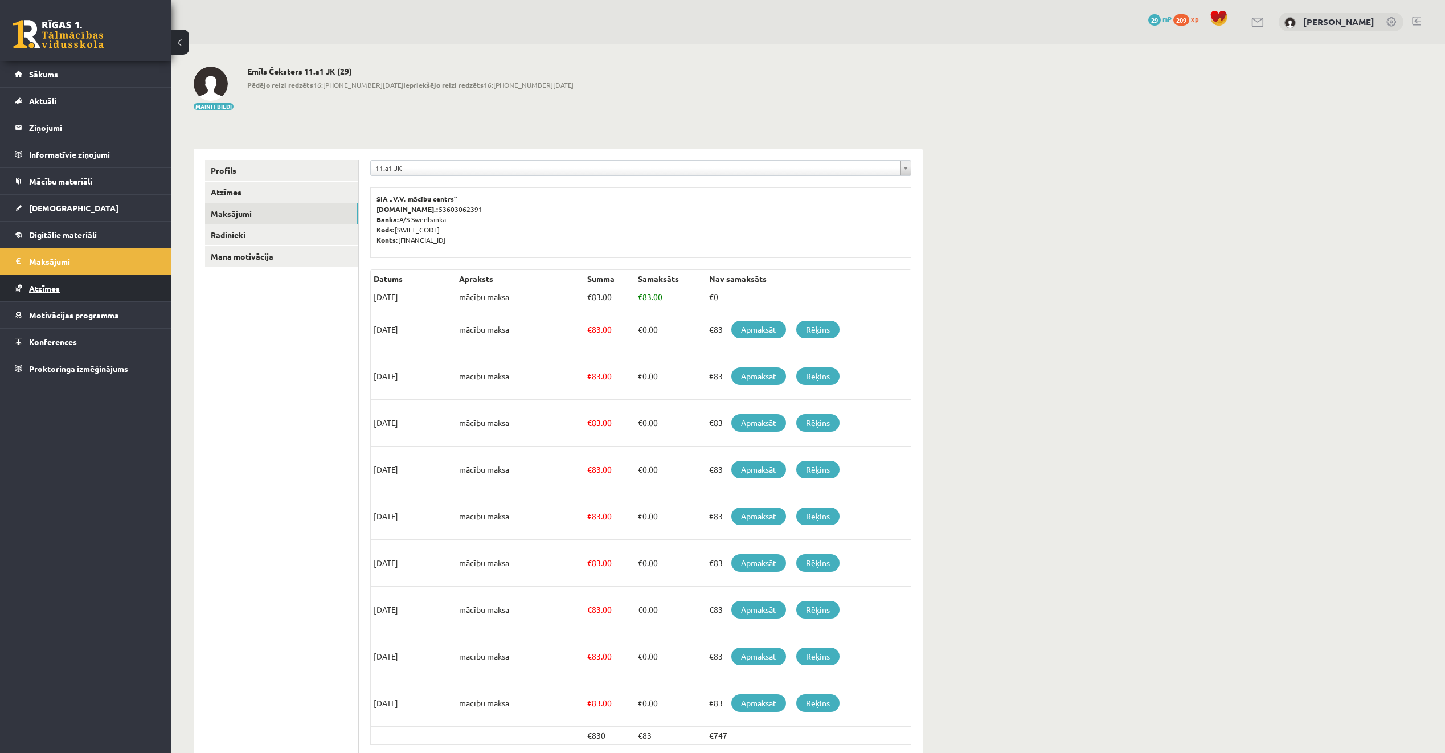
click at [54, 289] on span "Atzīmes" at bounding box center [44, 288] width 31 height 10
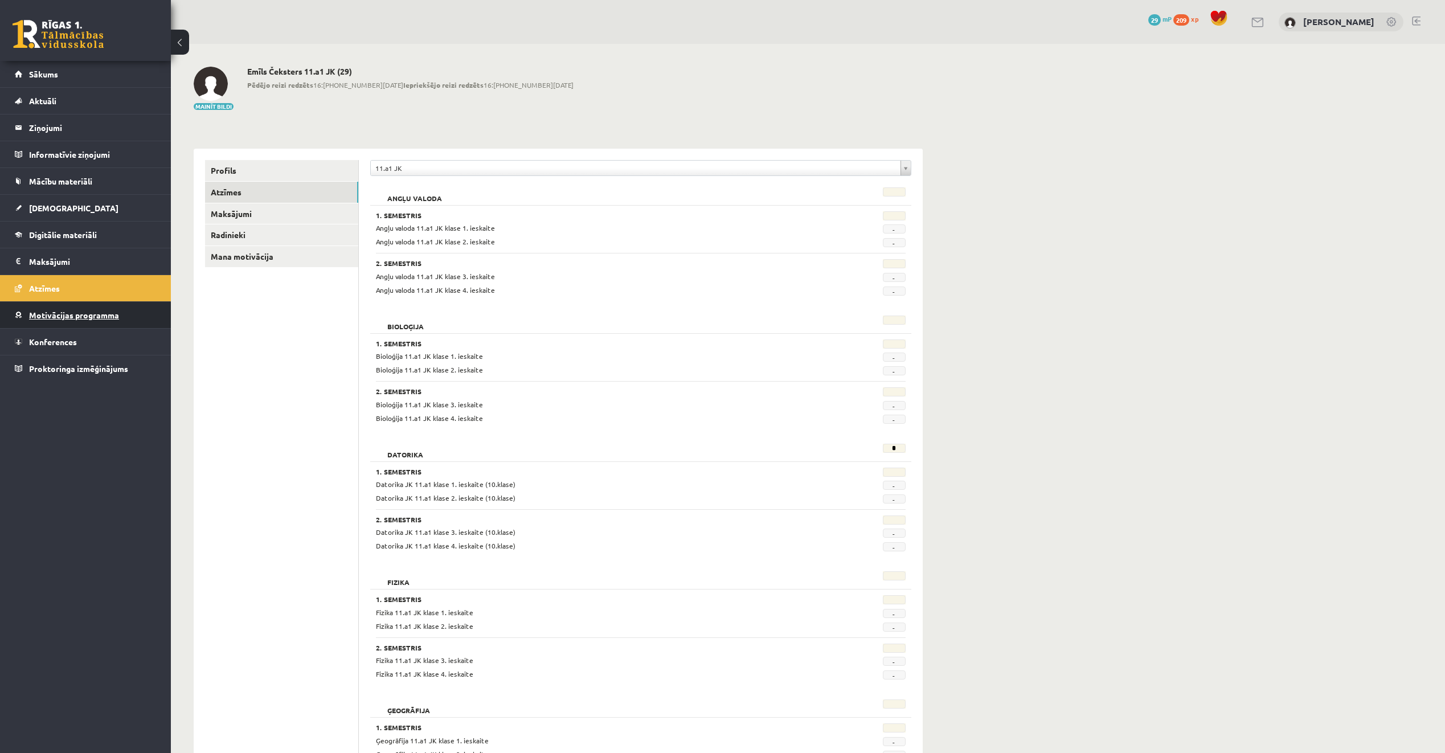
click at [55, 313] on span "Motivācijas programma" at bounding box center [74, 315] width 90 height 10
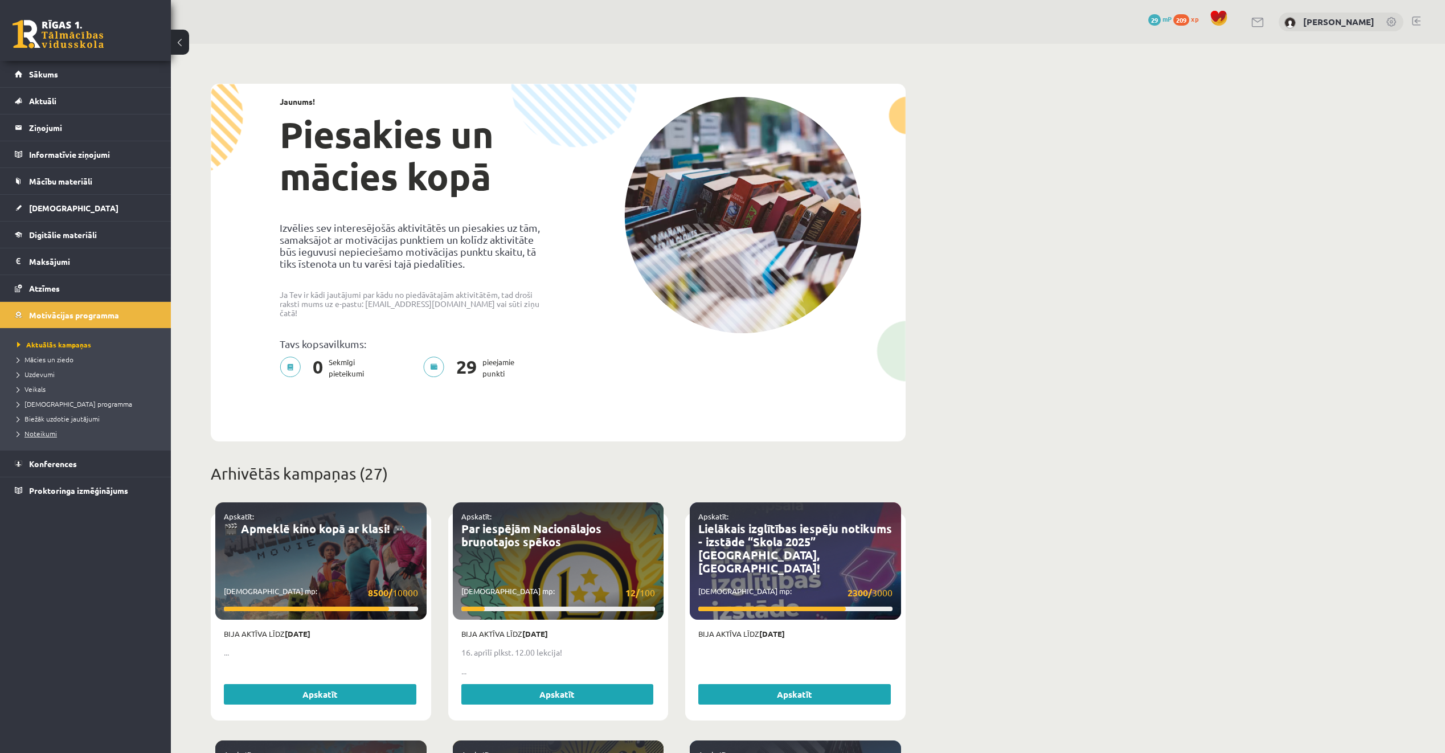
click at [51, 430] on span "Noteikumi" at bounding box center [37, 433] width 40 height 9
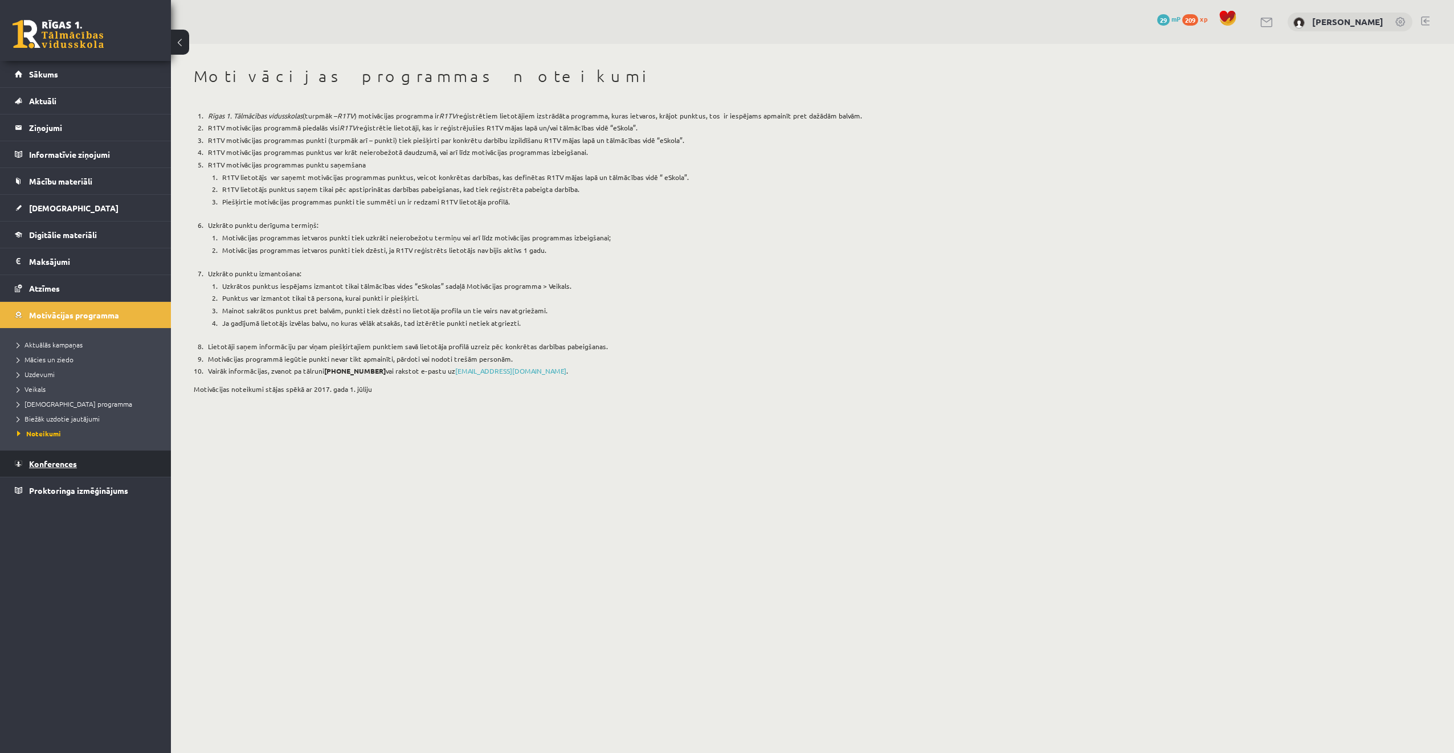
click at [116, 470] on link "Konferences" at bounding box center [86, 464] width 142 height 26
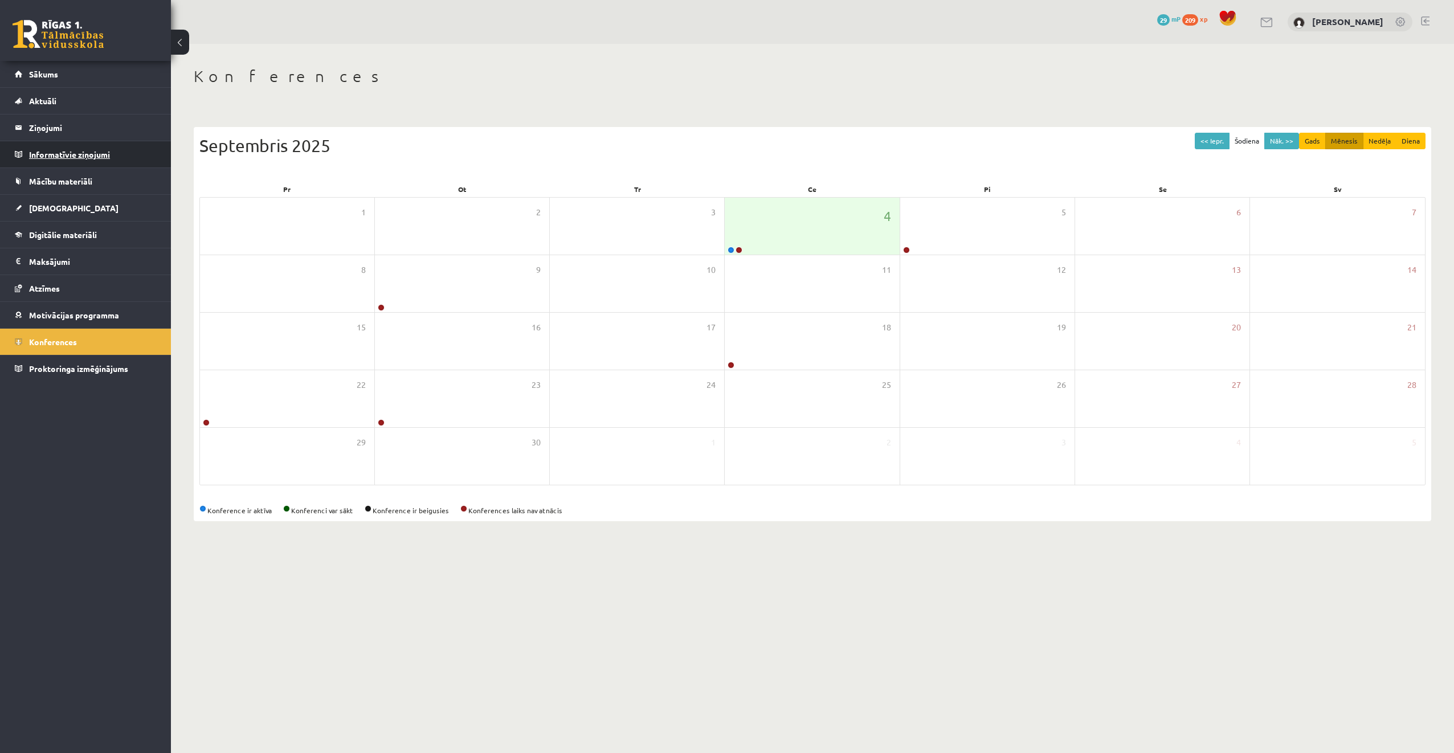
click at [113, 150] on legend "Informatīvie ziņojumi 0" at bounding box center [93, 154] width 128 height 26
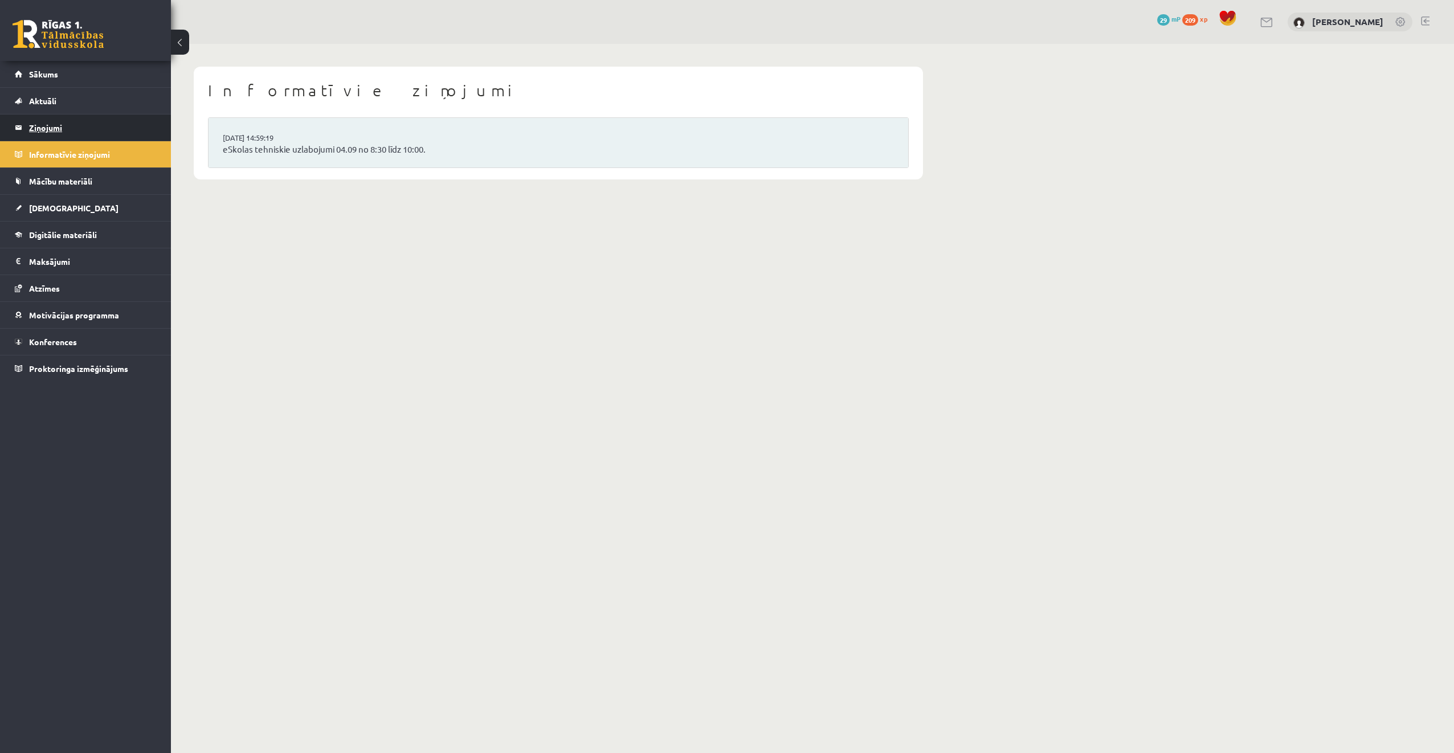
click at [108, 127] on legend "Ziņojumi 0" at bounding box center [93, 127] width 128 height 26
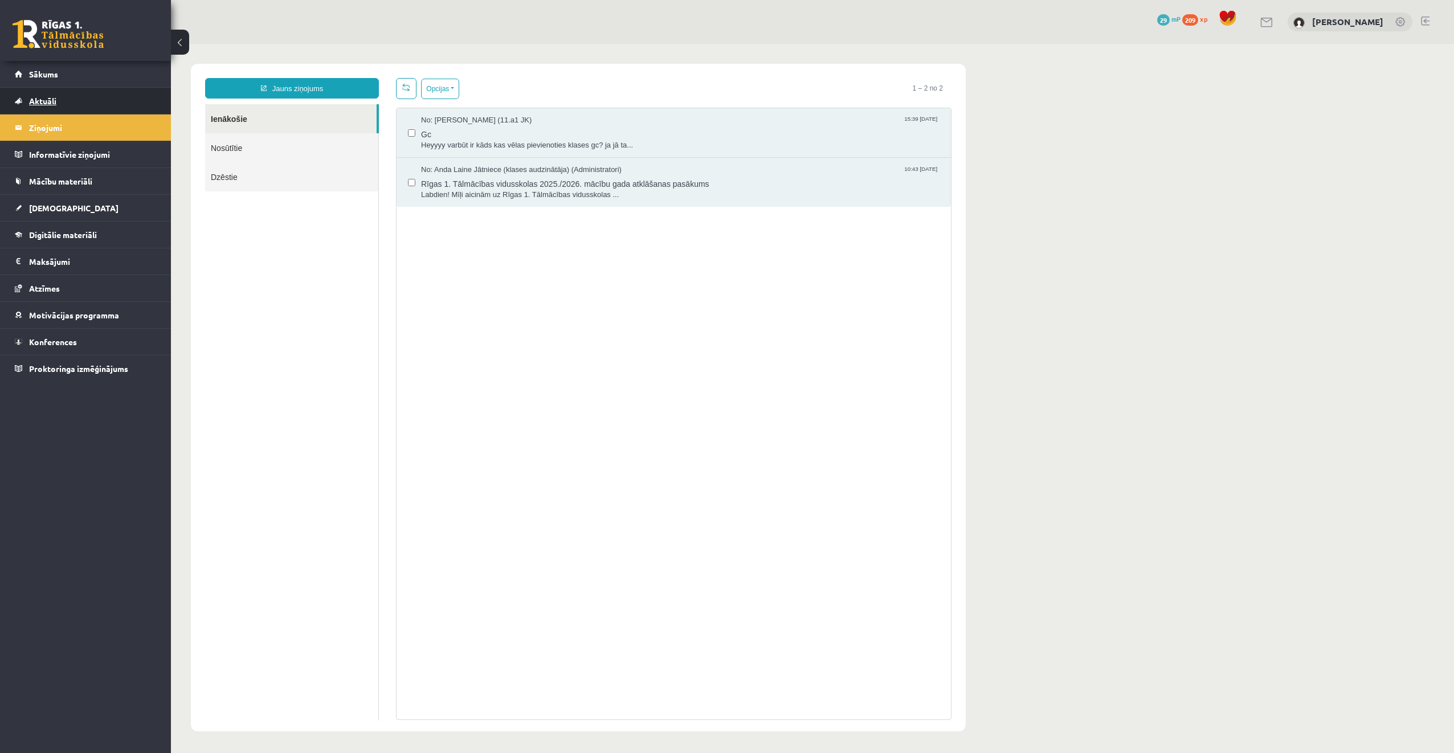
click at [105, 111] on link "Aktuāli" at bounding box center [86, 101] width 142 height 26
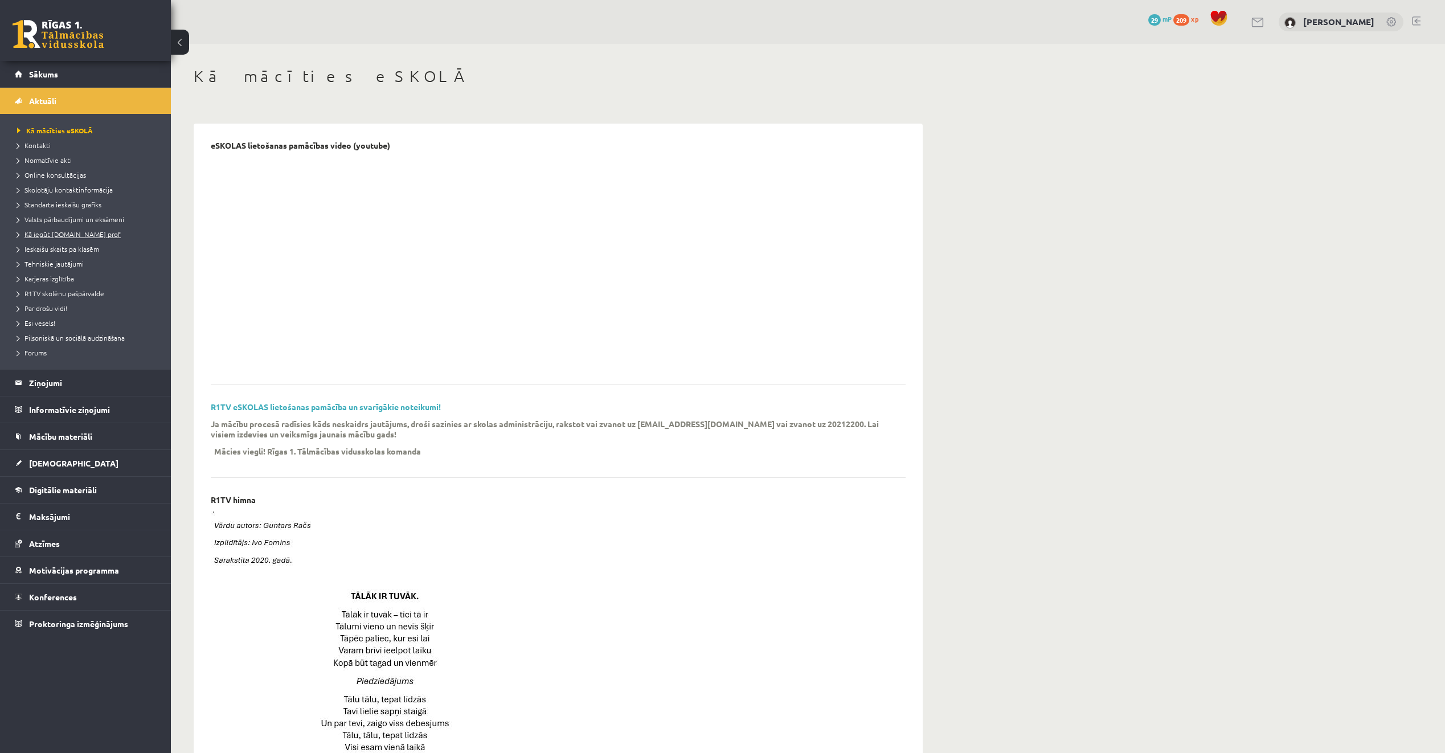
click at [54, 231] on span "Kā iegūt [DOMAIN_NAME] prof" at bounding box center [69, 234] width 104 height 9
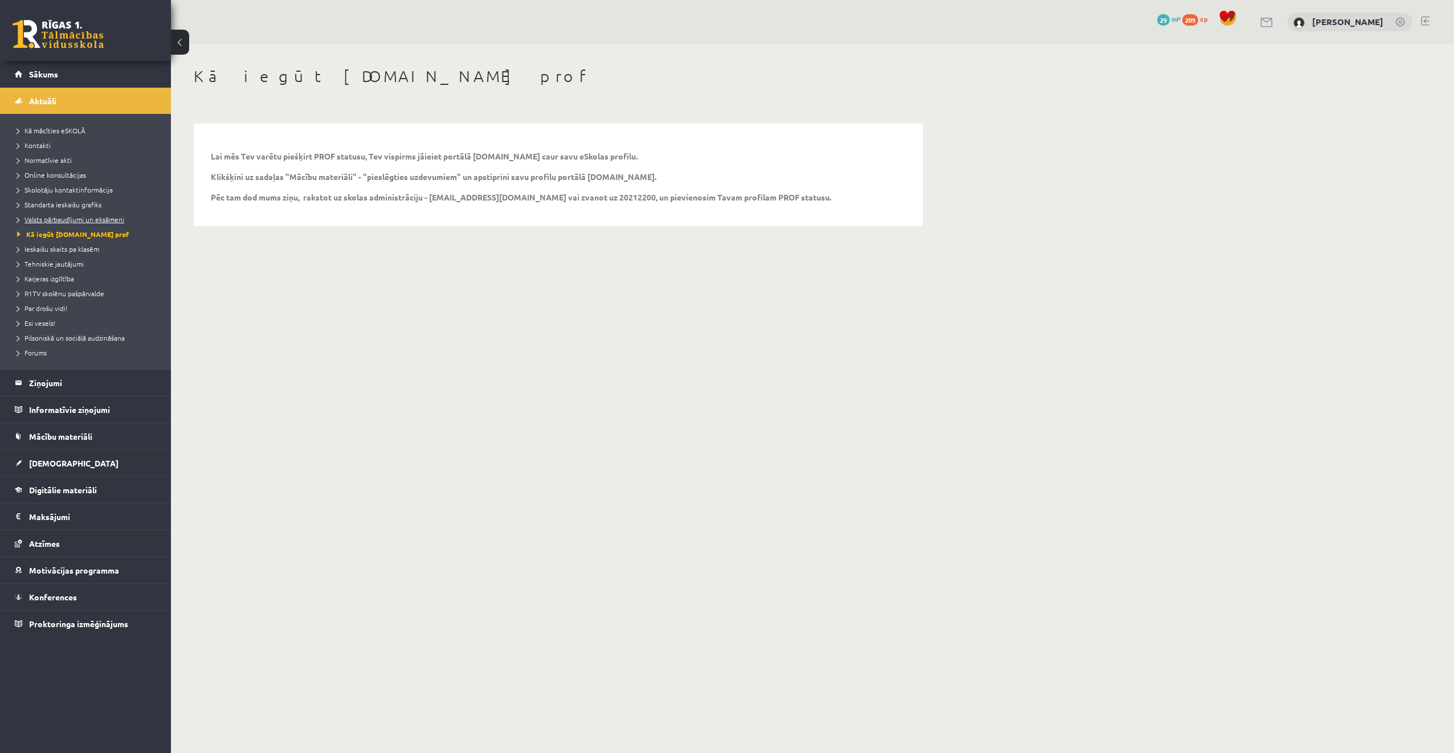
click at [58, 219] on span "Valsts pārbaudījumi un eksāmeni" at bounding box center [70, 219] width 107 height 9
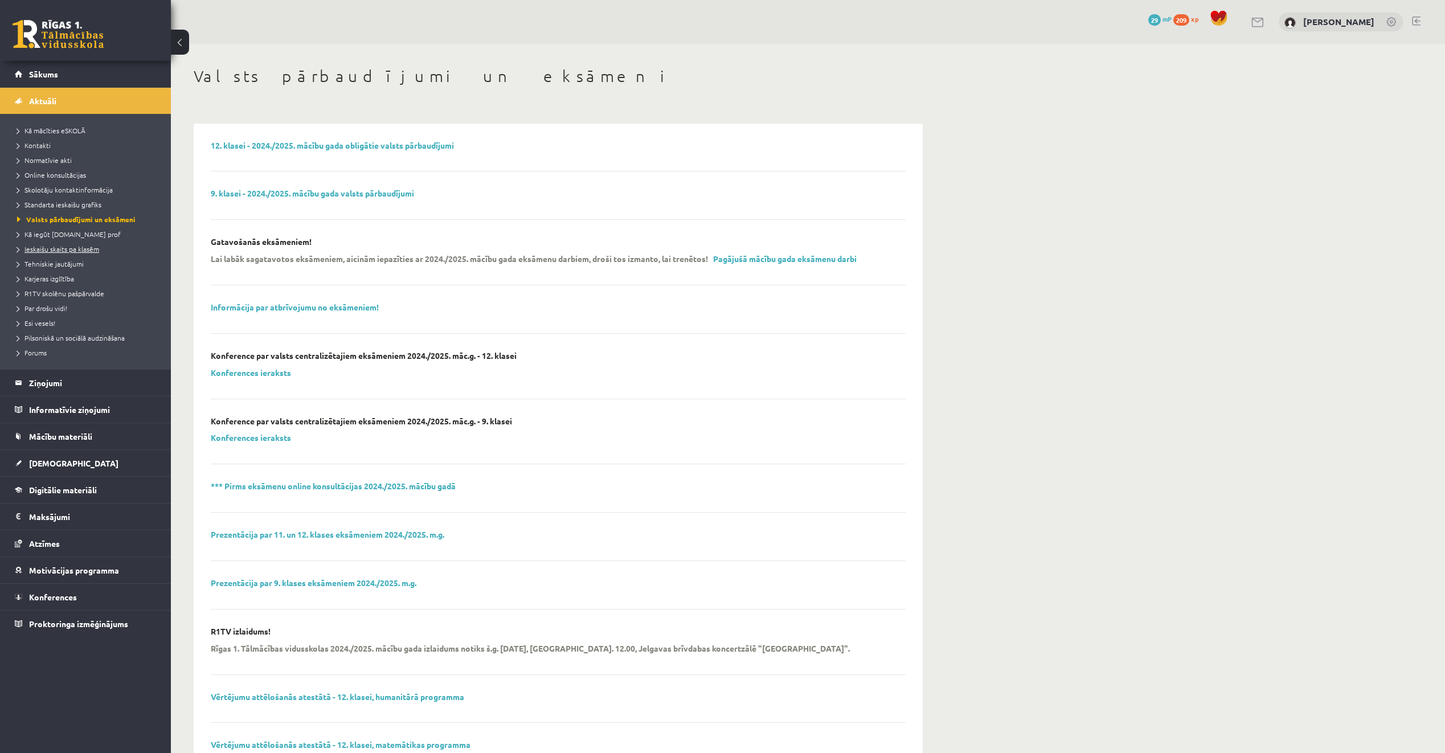
click at [53, 246] on span "Ieskaišu skaits pa klasēm" at bounding box center [58, 248] width 82 height 9
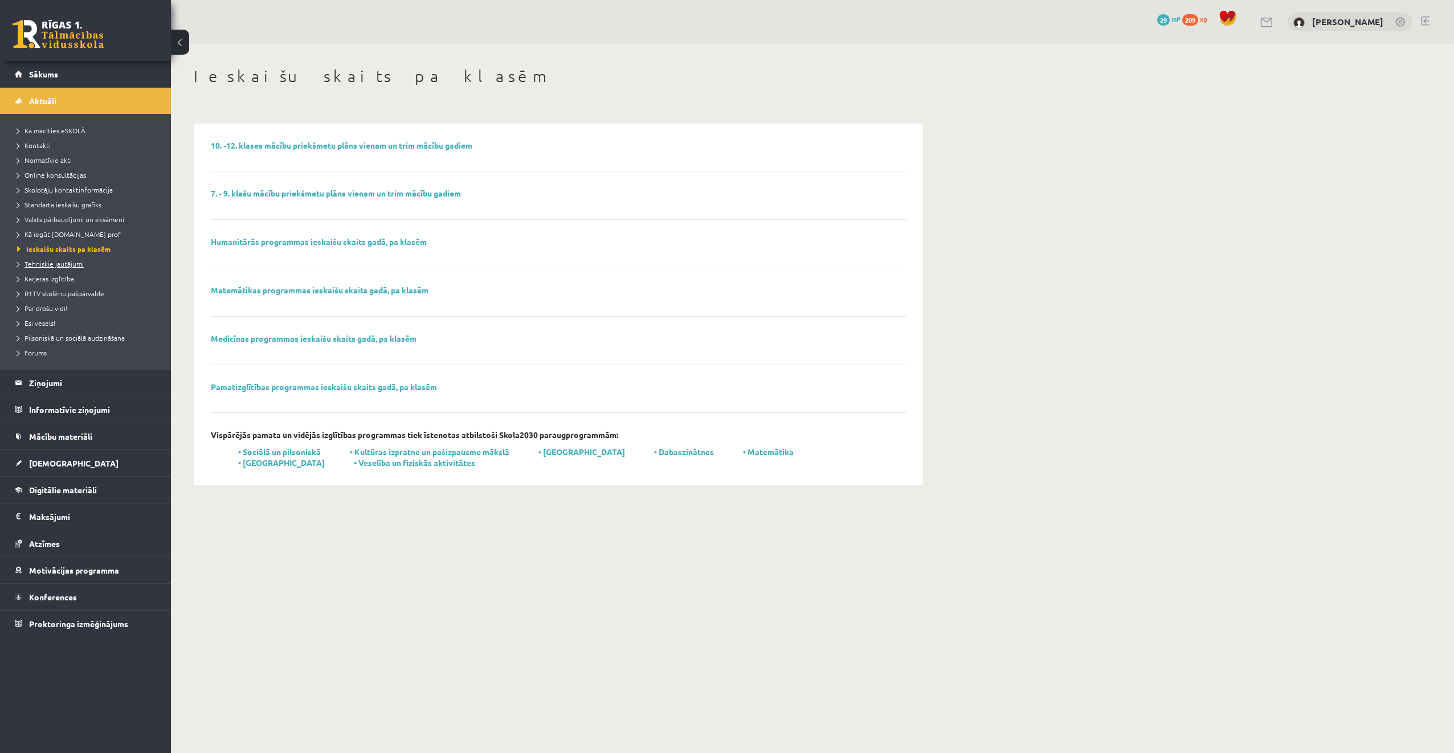
click at [50, 261] on span "Tehniskie jautājumi" at bounding box center [50, 263] width 67 height 9
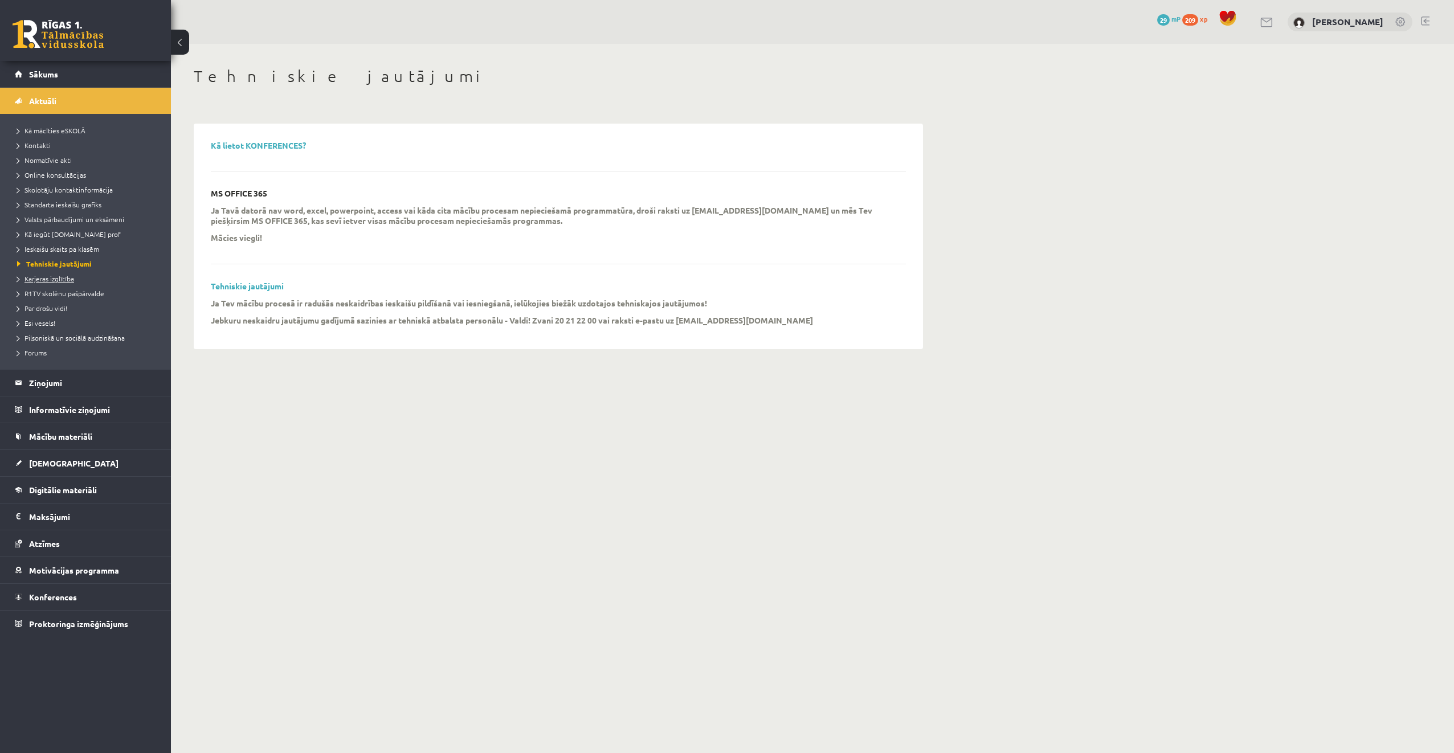
click at [51, 277] on span "Karjeras izglītība" at bounding box center [45, 278] width 57 height 9
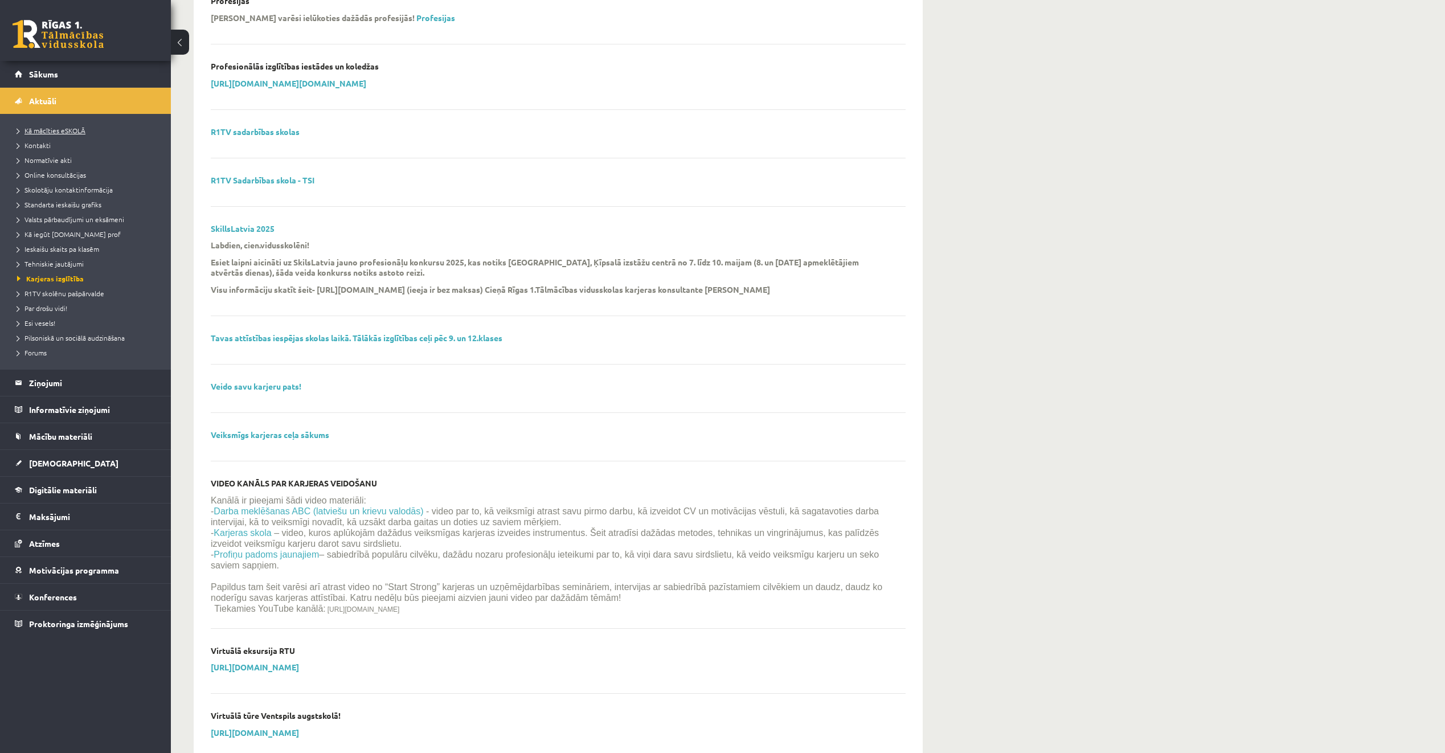
click at [45, 129] on span "Kā mācīties eSKOLĀ" at bounding box center [51, 130] width 68 height 9
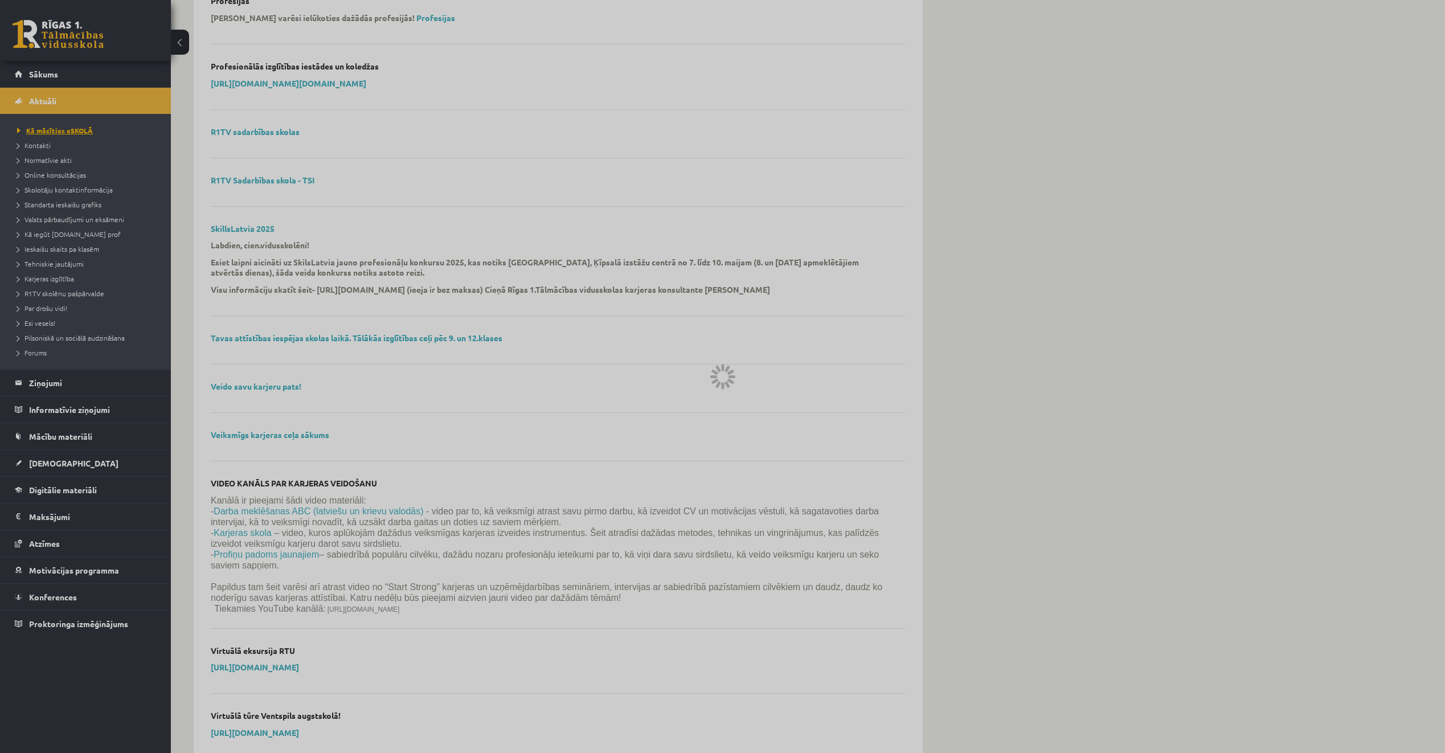
scroll to position [488, 0]
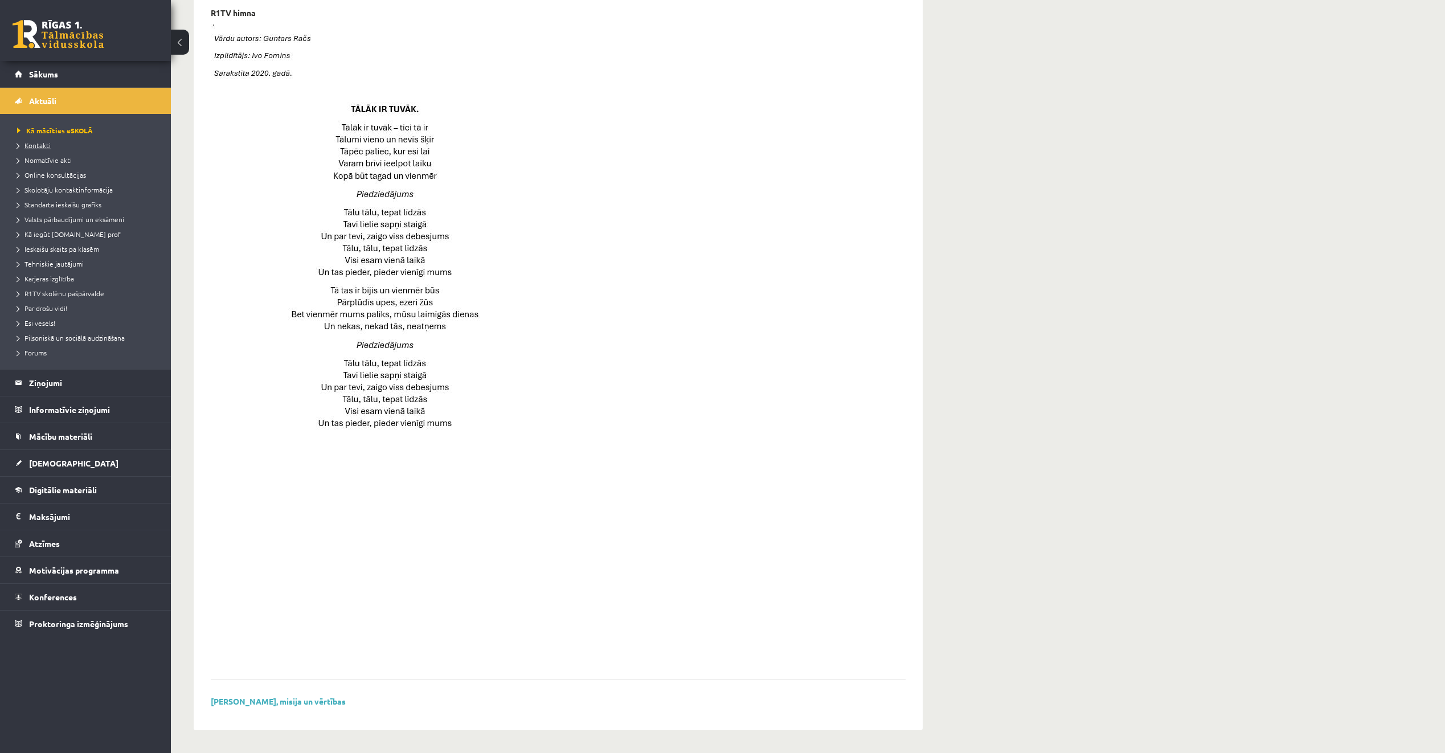
click at [35, 144] on span "Kontakti" at bounding box center [34, 145] width 34 height 9
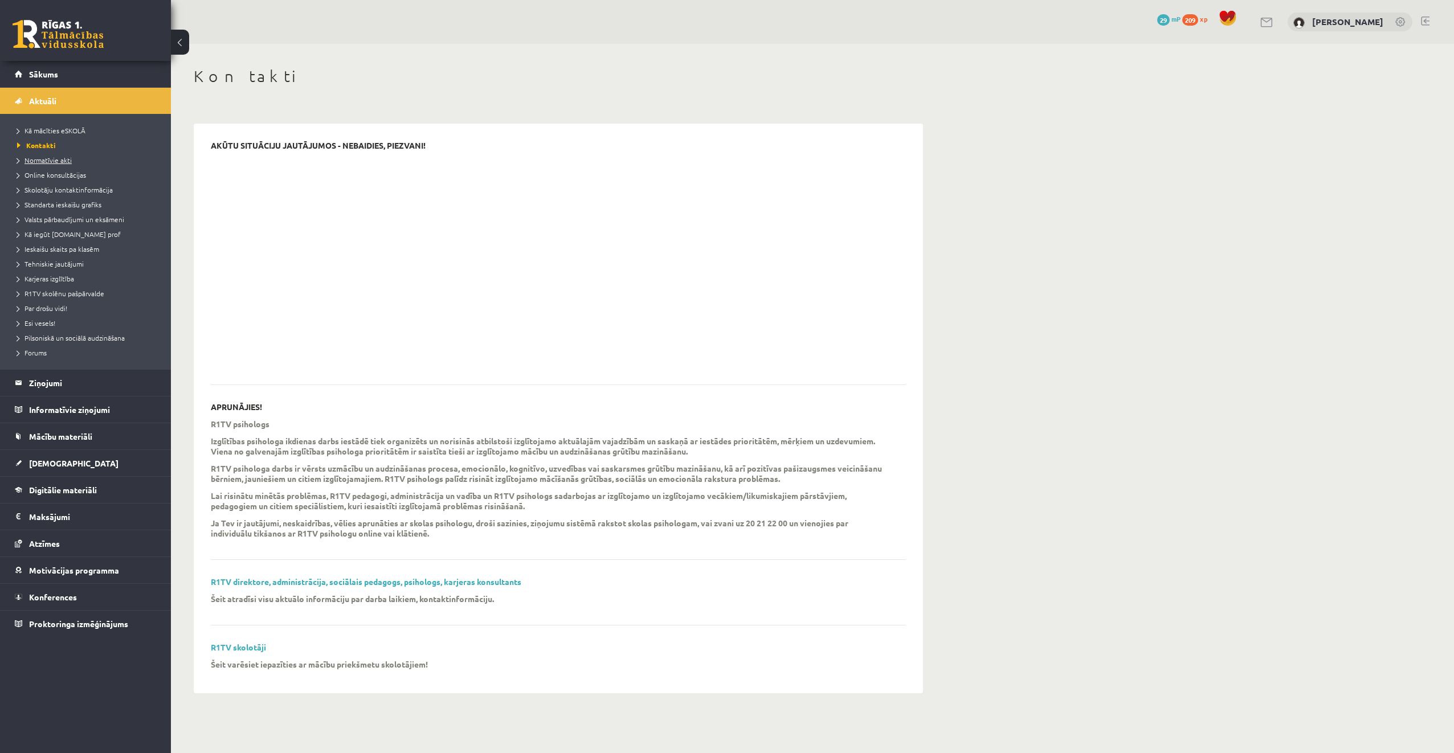
click at [37, 162] on span "Normatīvie akti" at bounding box center [44, 160] width 55 height 9
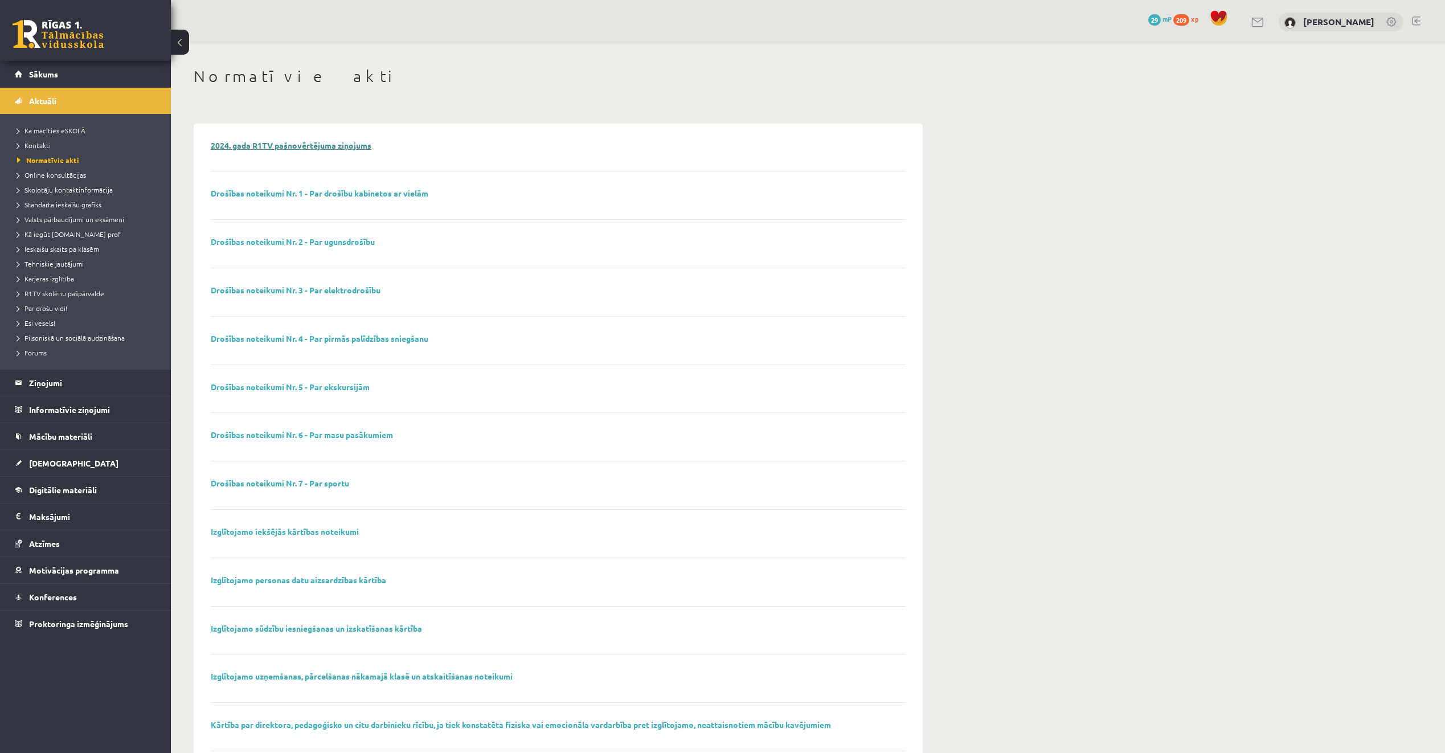
click at [256, 141] on link "2024. gada R1TV pašnovērtējuma ziņojums" at bounding box center [291, 145] width 161 height 10
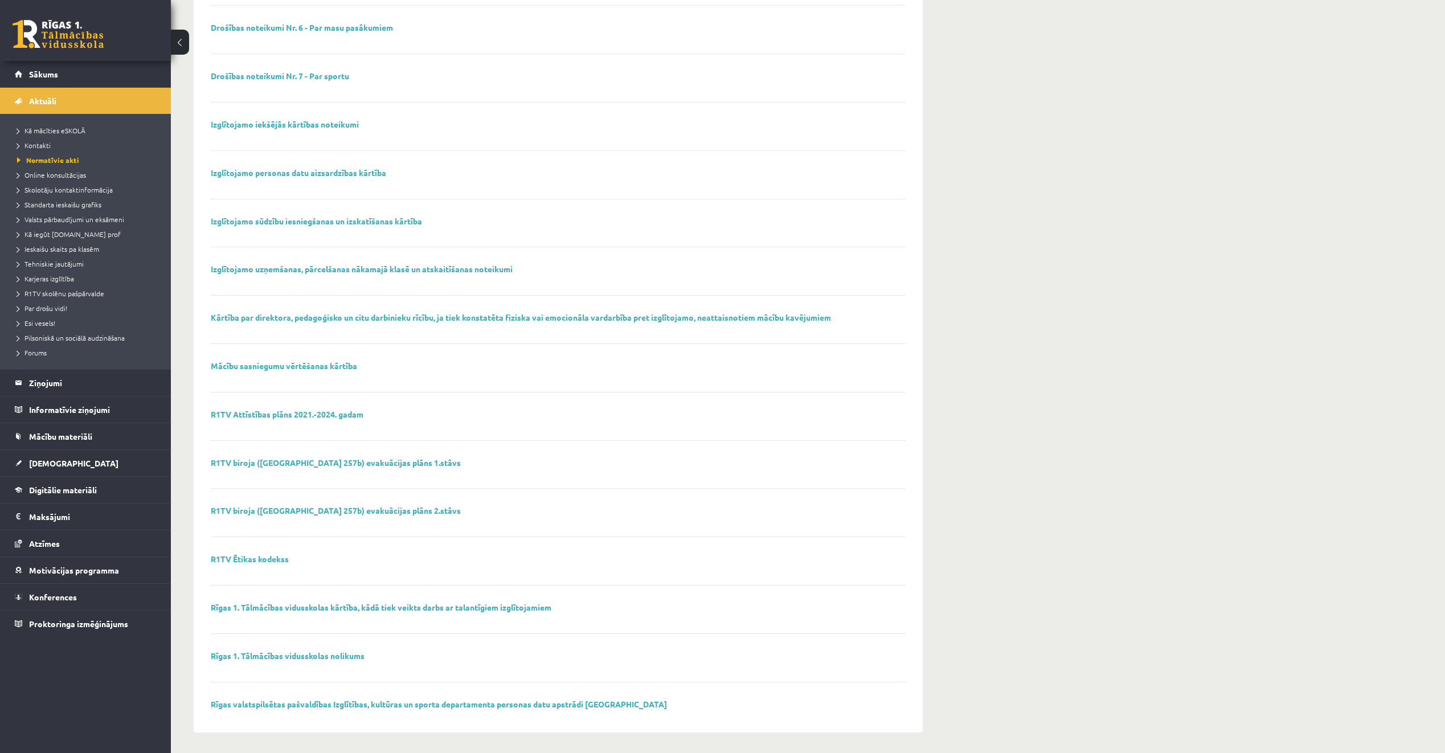
scroll to position [410, 0]
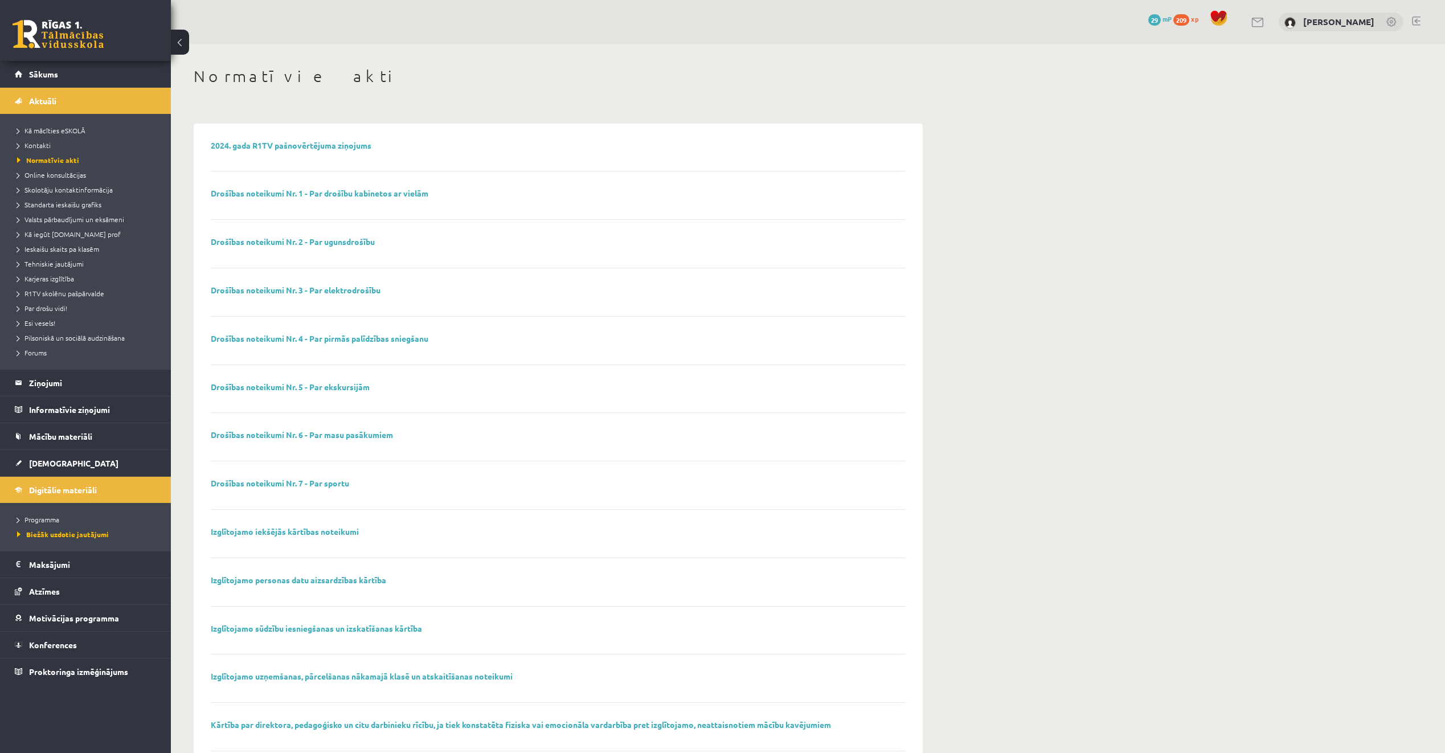
scroll to position [410, 0]
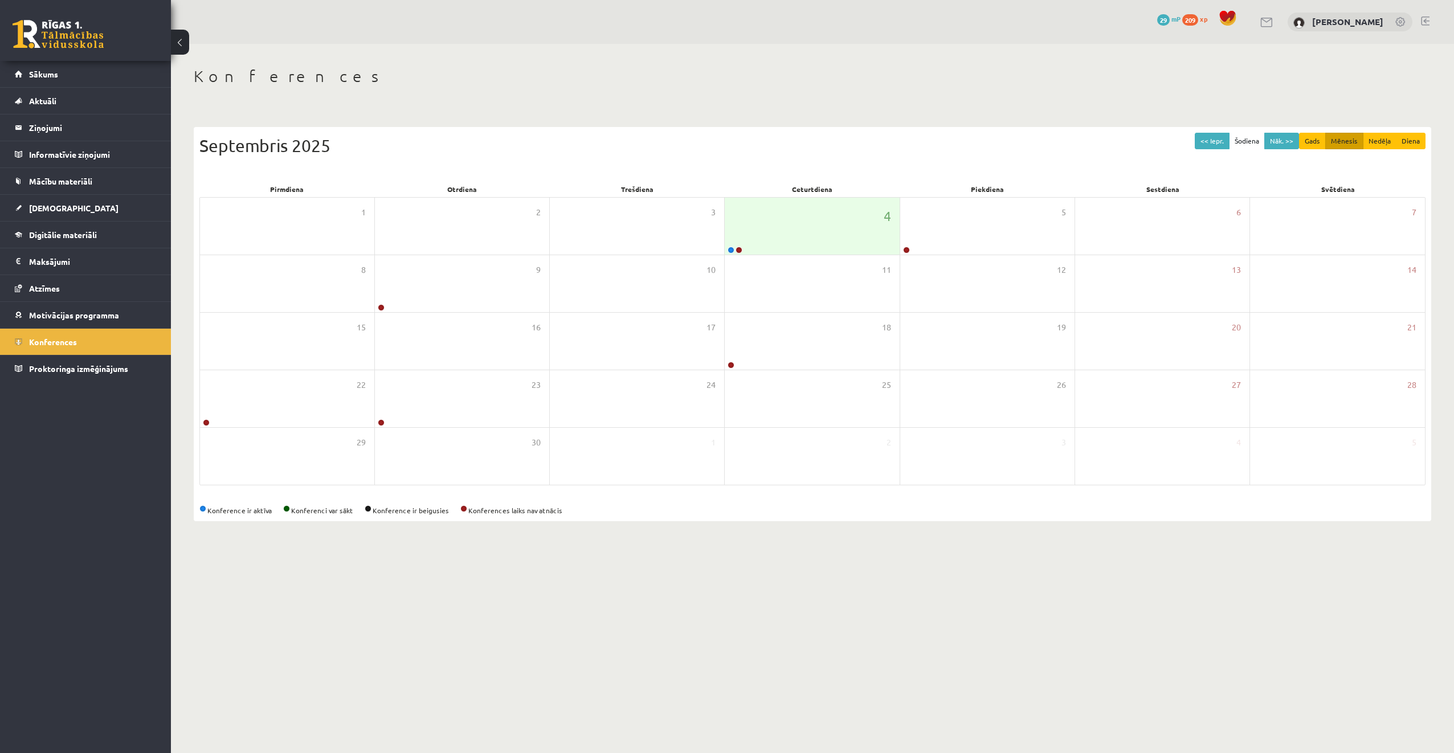
click at [739, 120] on div "<< Iepr. Šodiena Nāk. >> Gads Mēnesis Nedēļa Diena Septembris 2025 Pirmdiena Ot…" at bounding box center [812, 319] width 1237 height 406
click at [738, 250] on link at bounding box center [738, 250] width 7 height 7
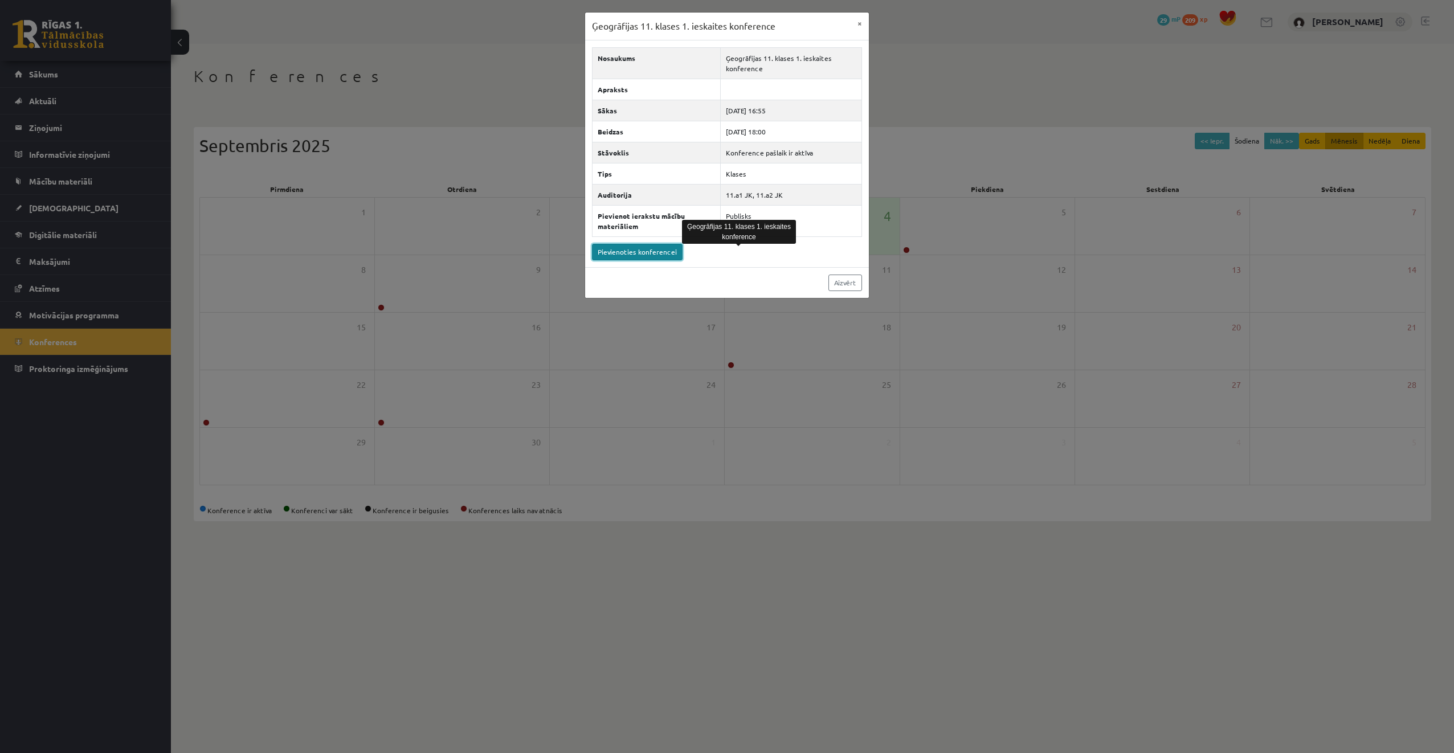
click at [610, 253] on link "Pievienoties konferencei" at bounding box center [637, 252] width 91 height 17
